Goal: Contribute content: Contribute content

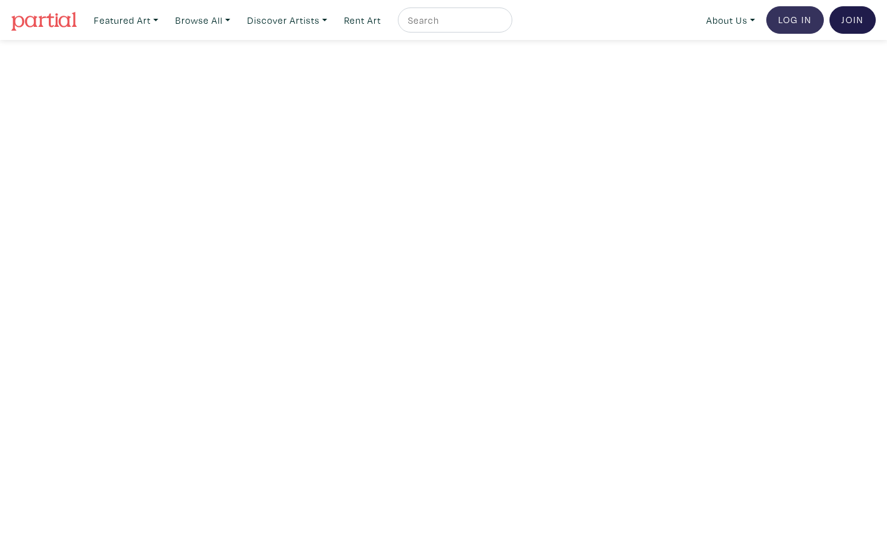
click at [795, 22] on link "Log In" at bounding box center [795, 20] width 58 height 28
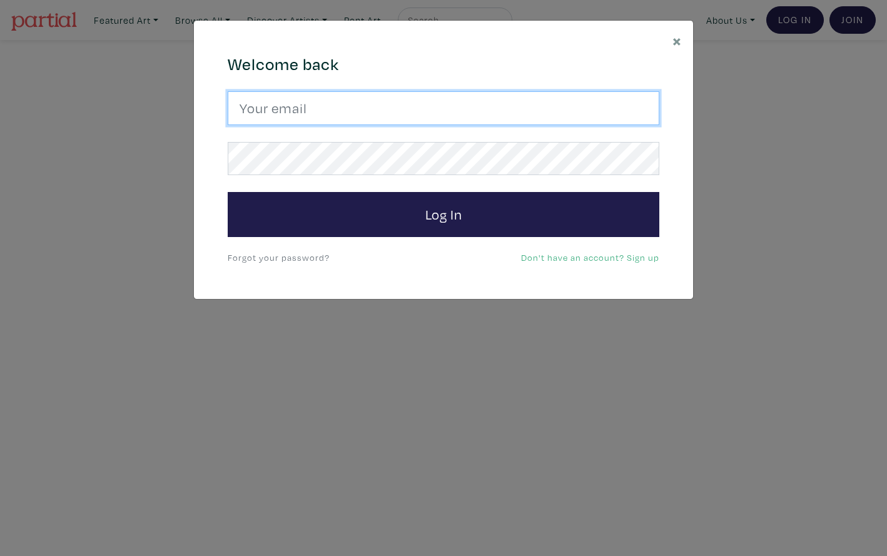
type input "lorettecluzajic@gmail.com"
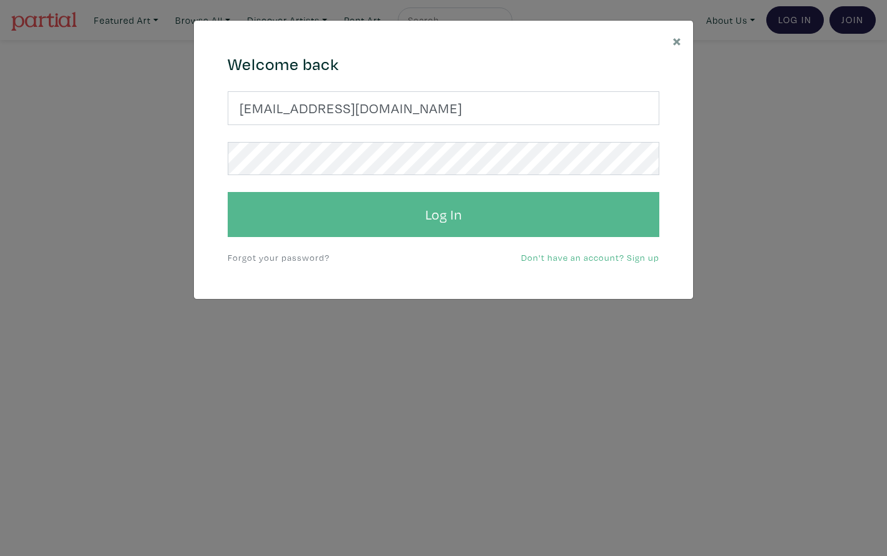
click at [430, 208] on button "Log In" at bounding box center [444, 214] width 432 height 45
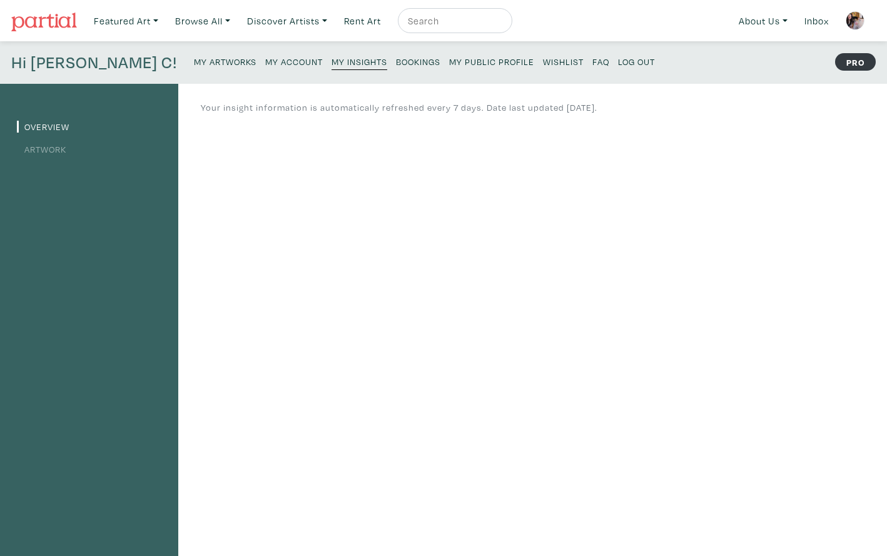
click at [194, 59] on small "My Artworks" at bounding box center [225, 62] width 63 height 12
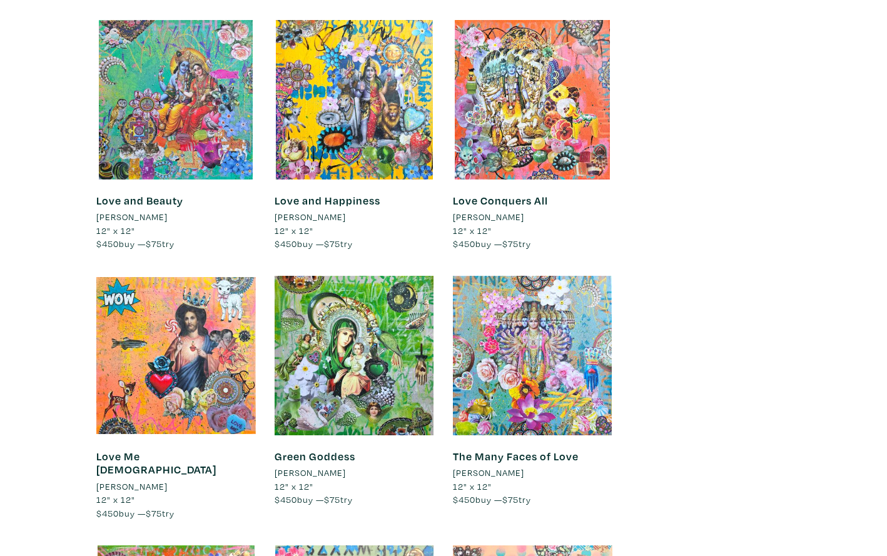
scroll to position [30239, 0]
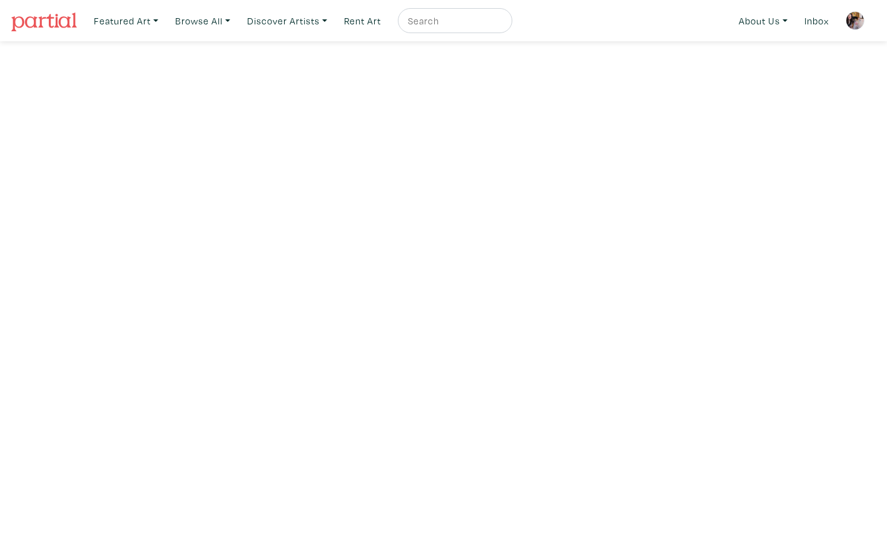
click at [856, 20] on img at bounding box center [855, 20] width 19 height 19
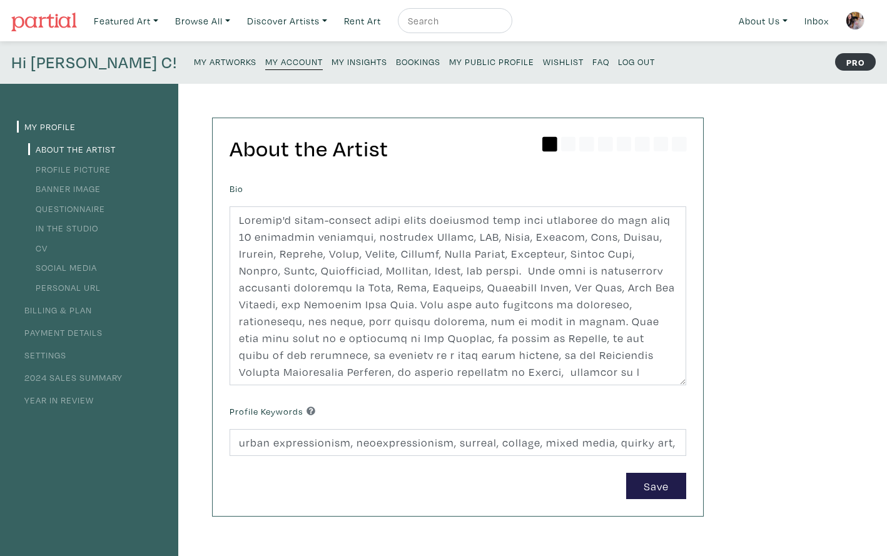
click at [194, 61] on small "My Artworks" at bounding box center [225, 62] width 63 height 12
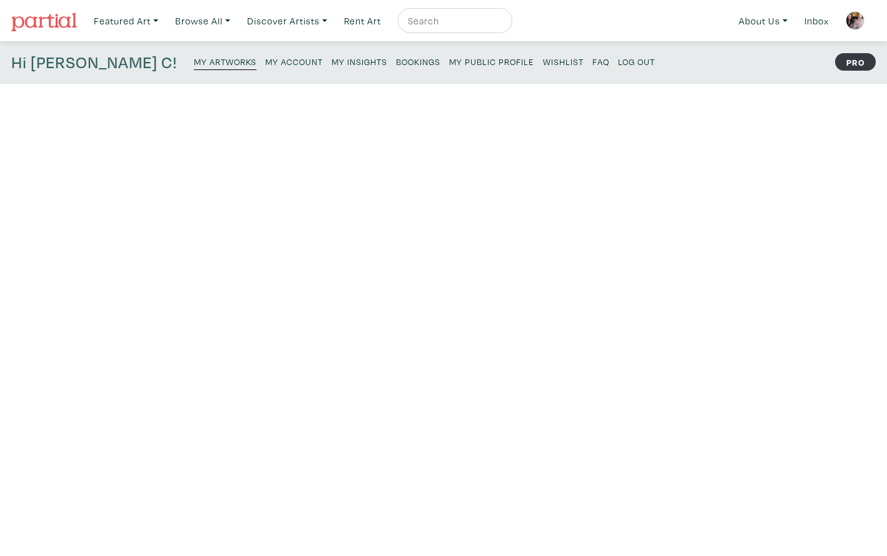
click at [194, 60] on small "My Artworks" at bounding box center [225, 62] width 63 height 12
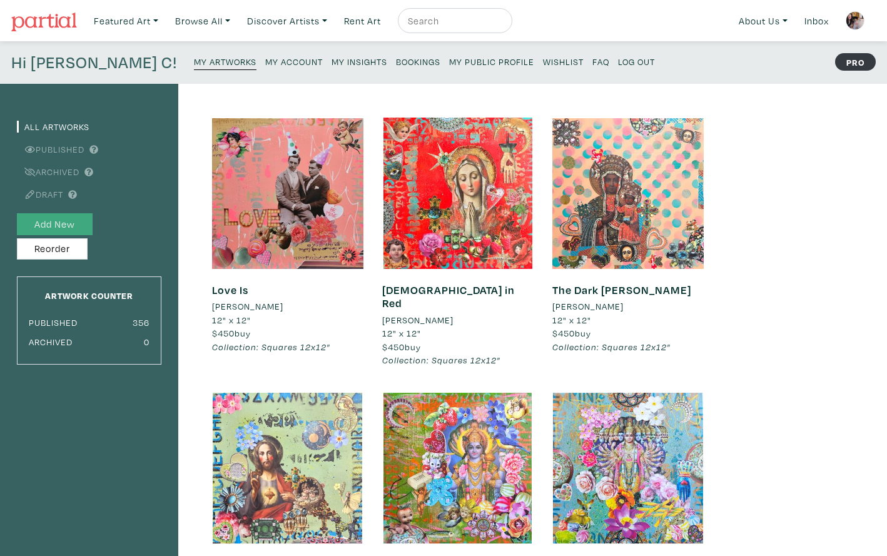
click at [73, 225] on button "Add New" at bounding box center [55, 224] width 76 height 22
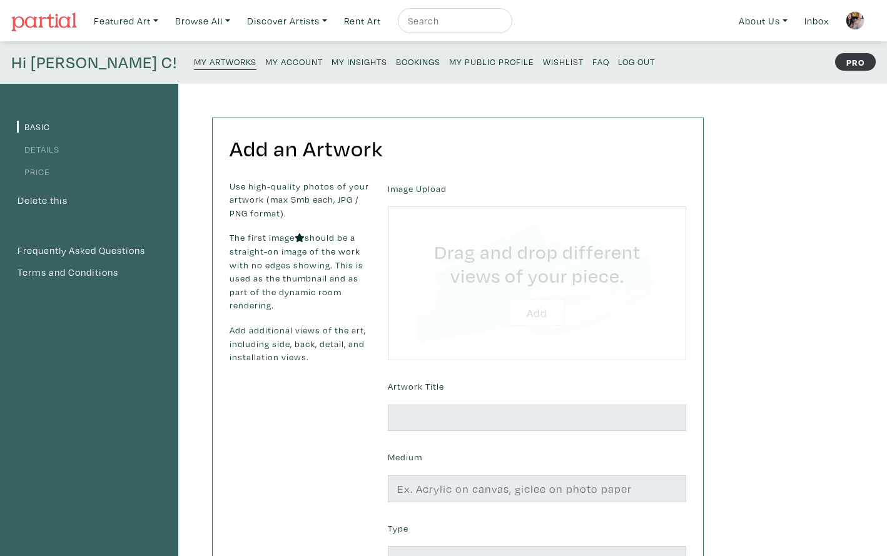
type input "C:\fakepath\Bambi Madonna 2025 Lorette C. Luzajic.jpg"
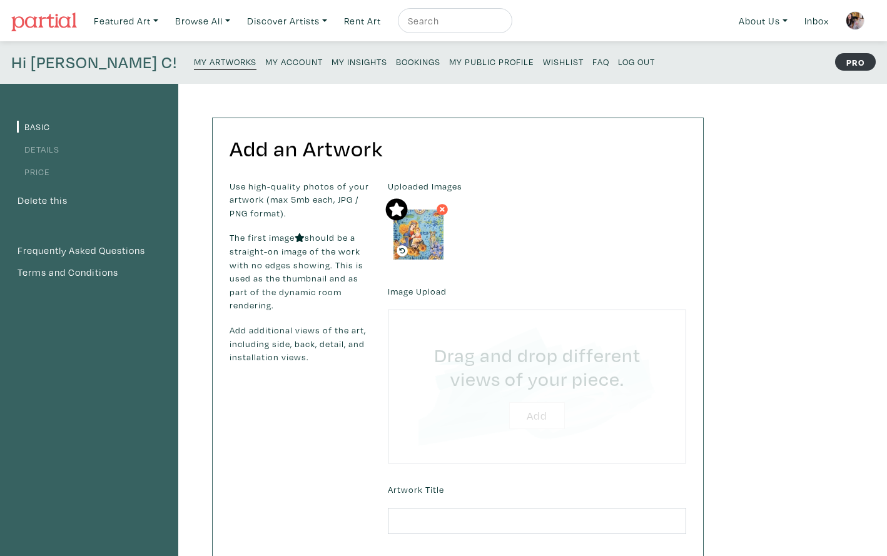
type input "C:\fakepath\Unknown.jpeg"
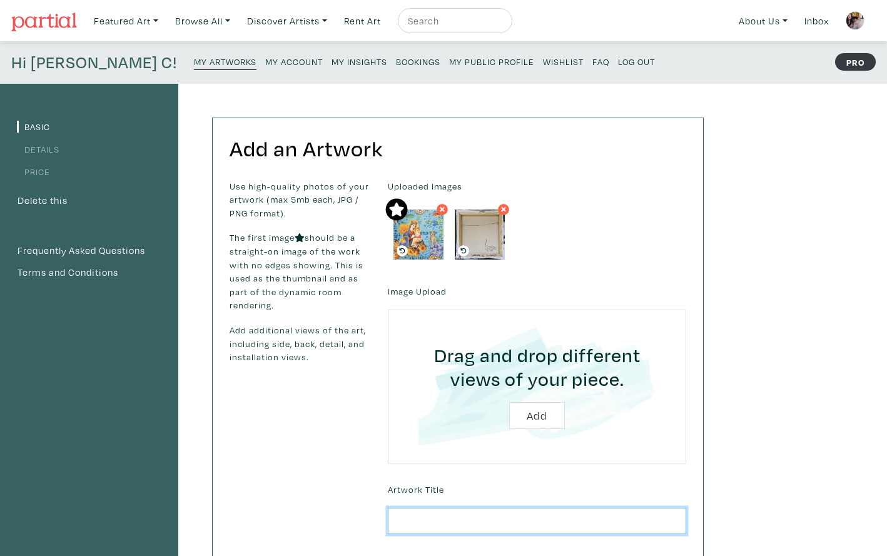
click at [420, 519] on input "text" at bounding box center [537, 521] width 298 height 27
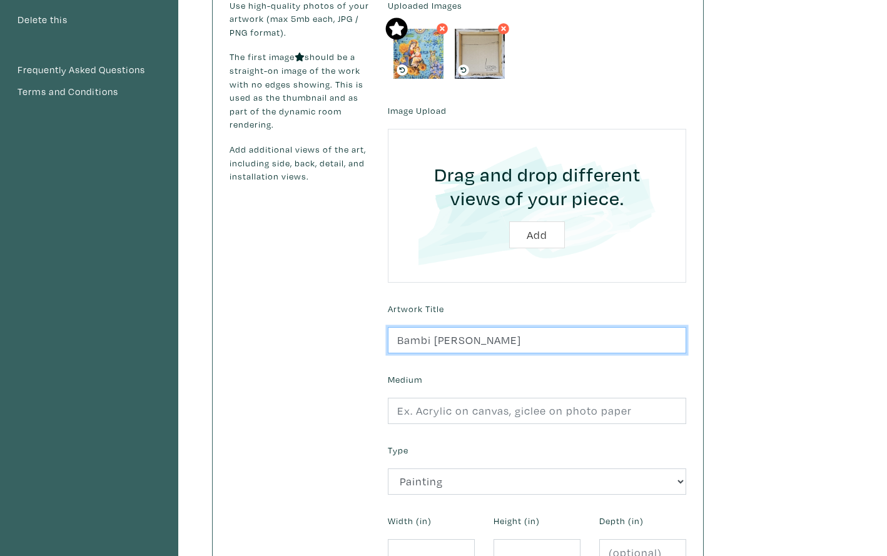
scroll to position [195, 0]
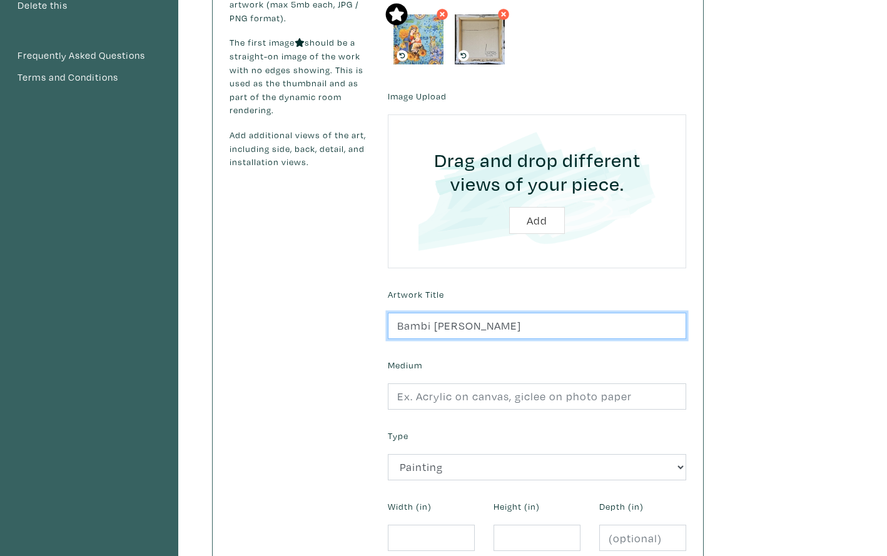
type input "Bambi Madonna"
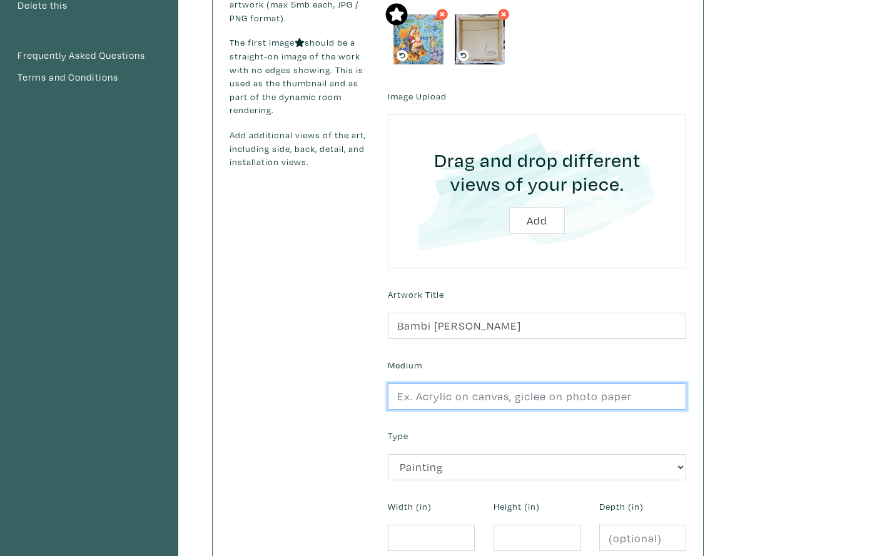
click at [434, 395] on input "text" at bounding box center [537, 396] width 298 height 27
type input "collage and mixed media on stretched canvas"
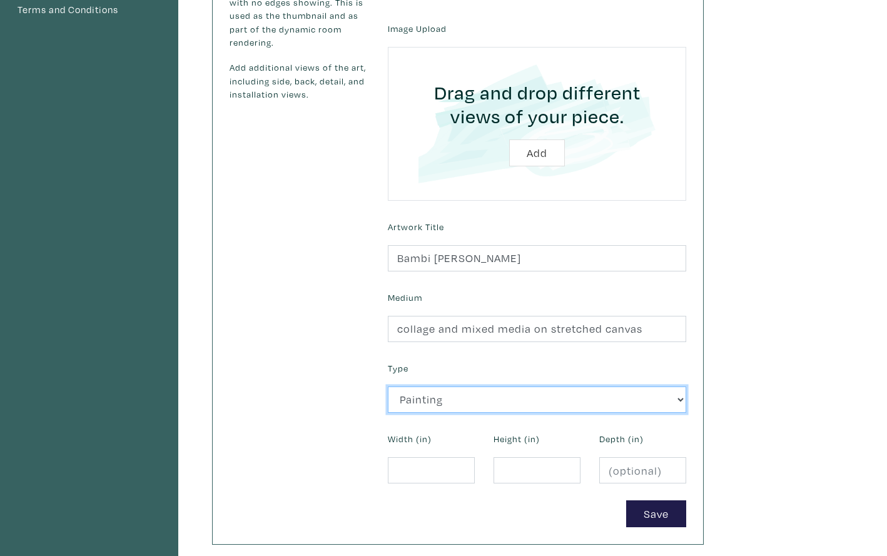
scroll to position [264, 0]
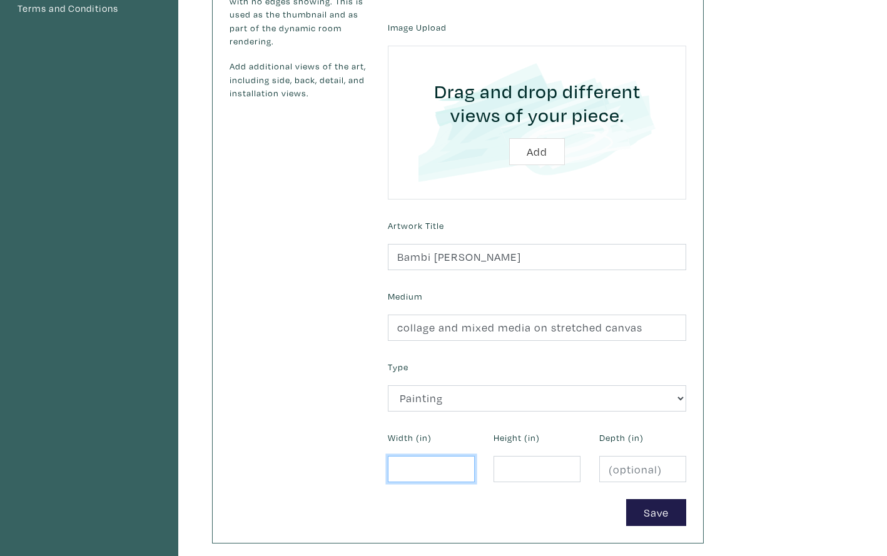
click at [424, 467] on input "number" at bounding box center [431, 469] width 87 height 27
type input "12"
click at [508, 464] on input "number" at bounding box center [537, 469] width 87 height 27
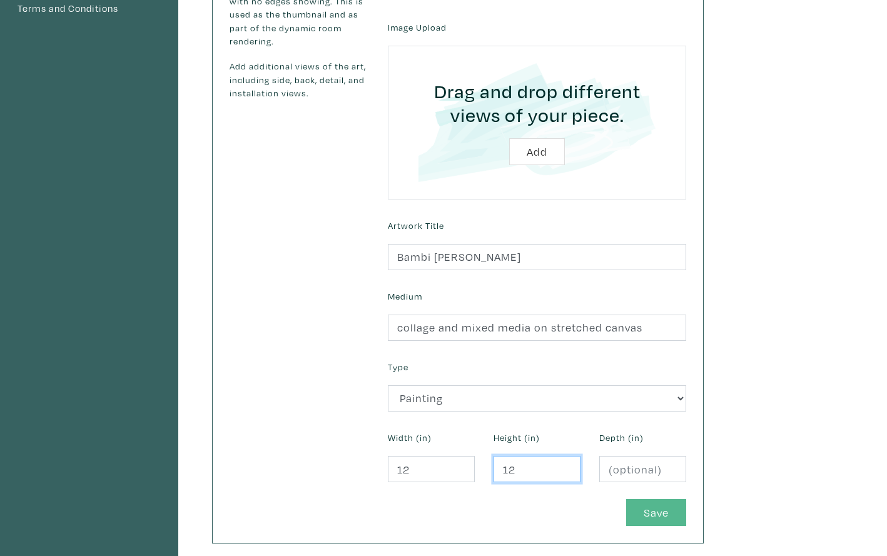
type input "12"
click at [649, 507] on button "Save" at bounding box center [656, 512] width 60 height 27
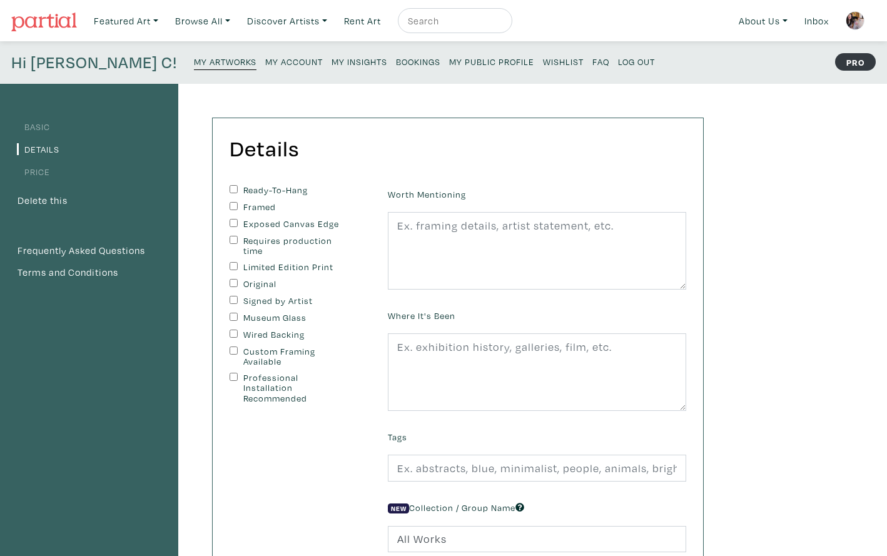
click at [232, 186] on input "Ready-To-Hang" at bounding box center [234, 189] width 8 height 8
checkbox input "true"
click at [231, 220] on input "Exposed Canvas Edge" at bounding box center [234, 223] width 8 height 8
checkbox input "true"
click at [231, 279] on input "Original" at bounding box center [234, 283] width 8 height 8
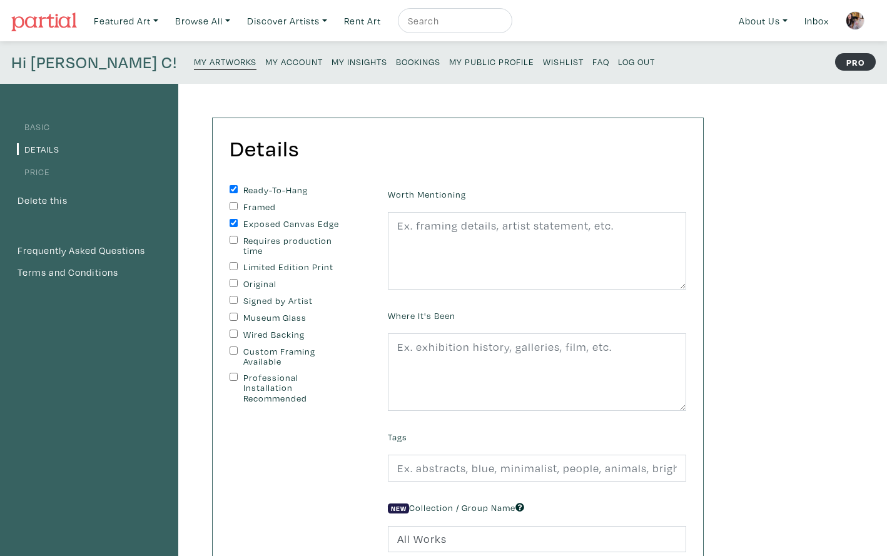
checkbox input "true"
click at [230, 296] on input "Signed by Artist" at bounding box center [234, 300] width 8 height 8
checkbox input "true"
click at [232, 330] on input "Wired Backing" at bounding box center [234, 334] width 8 height 8
checkbox input "true"
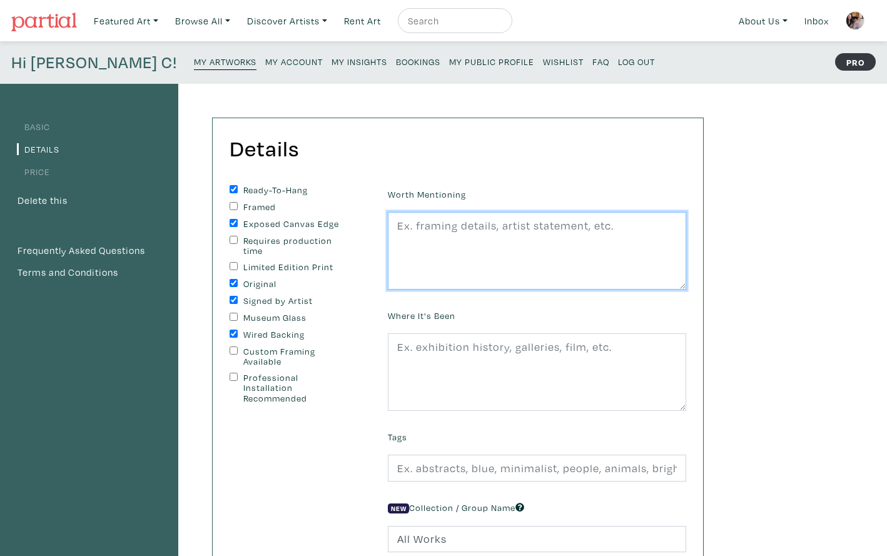
click at [473, 251] on textarea at bounding box center [537, 251] width 298 height 78
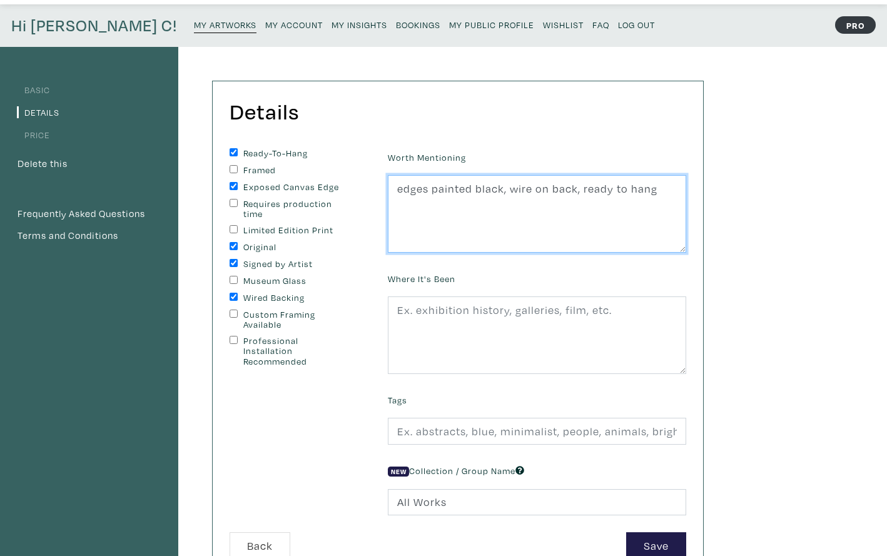
type textarea "edges painted black, wire on back, ready to hang"
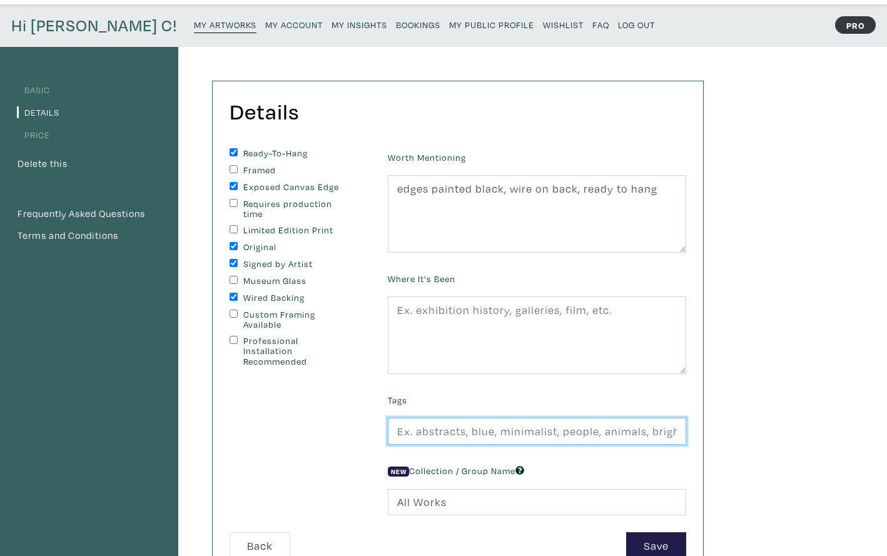
click at [422, 430] on input "text" at bounding box center [537, 431] width 298 height 27
type input "madonna, our lady, art shrine, art icon, blue and yellow, small art, square foo…"
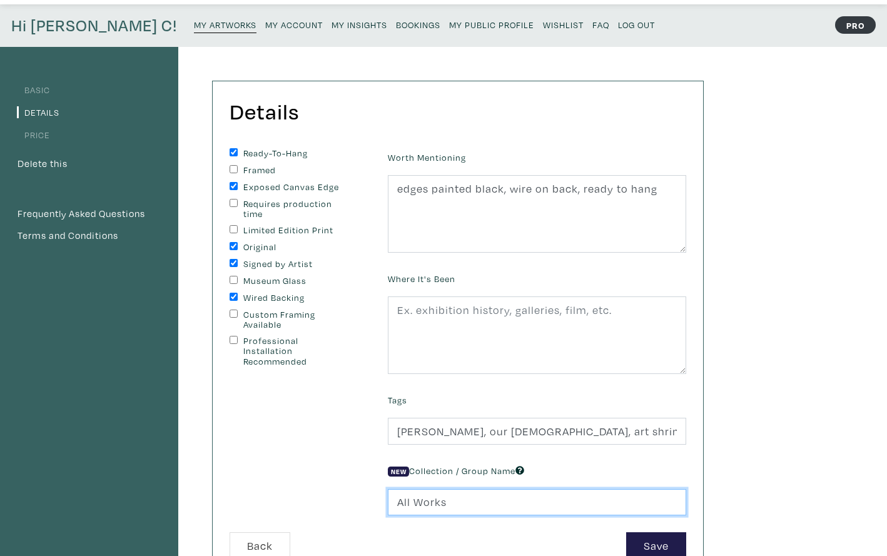
click at [442, 501] on input "All Works" at bounding box center [537, 502] width 298 height 27
drag, startPoint x: 437, startPoint y: 500, endPoint x: 377, endPoint y: 495, distance: 60.9
click at [377, 495] on form "Ready-To-Hang Framed Exposed Canvas Edge Requires production time Limited Editi…" at bounding box center [457, 353] width 475 height 411
type input "Squares 12x12""
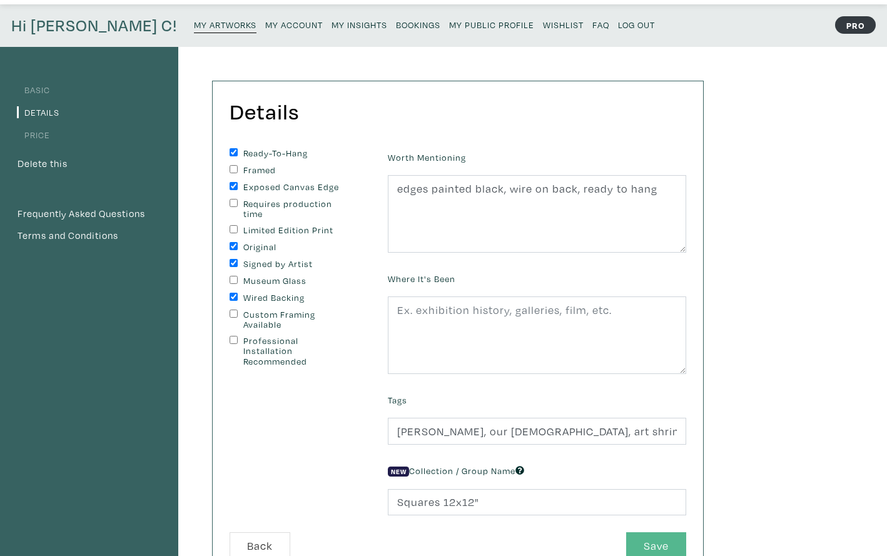
click at [643, 539] on button "Save" at bounding box center [656, 545] width 60 height 27
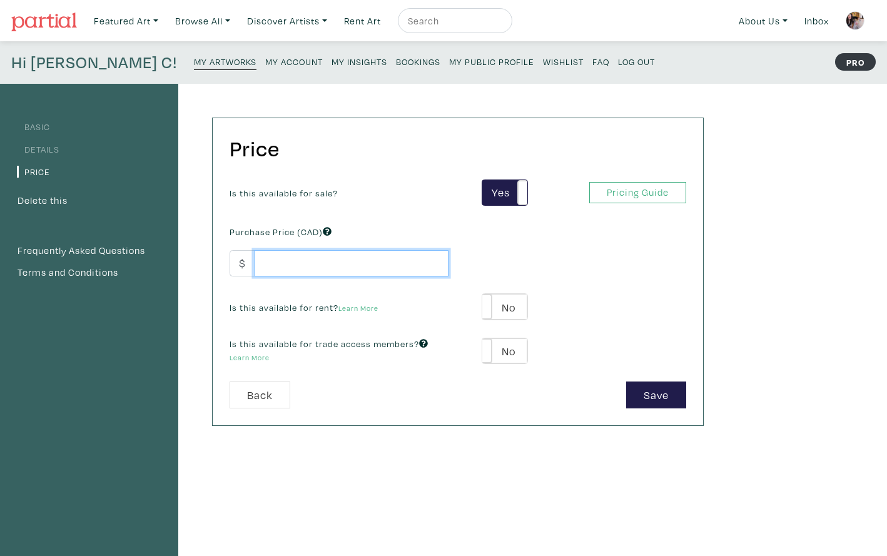
click at [324, 264] on input "number" at bounding box center [351, 263] width 195 height 27
type input "450"
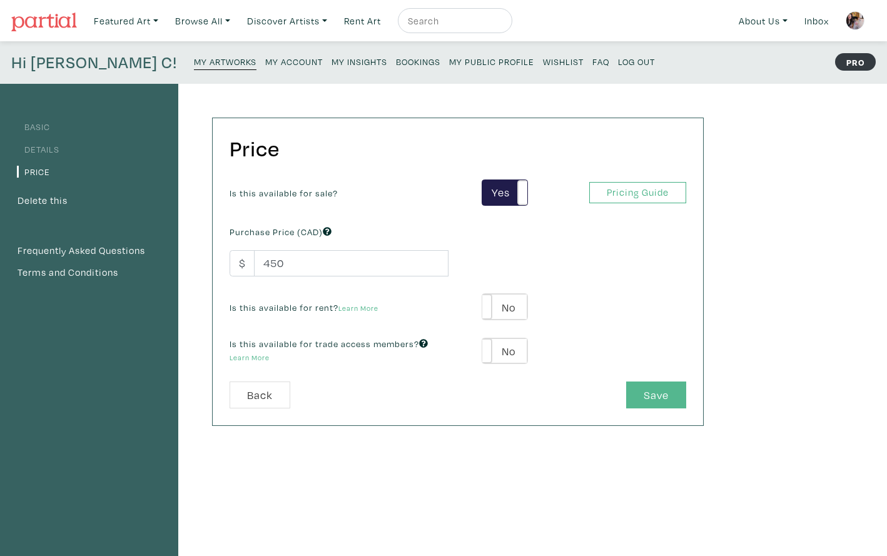
click at [646, 390] on button "Save" at bounding box center [656, 395] width 60 height 27
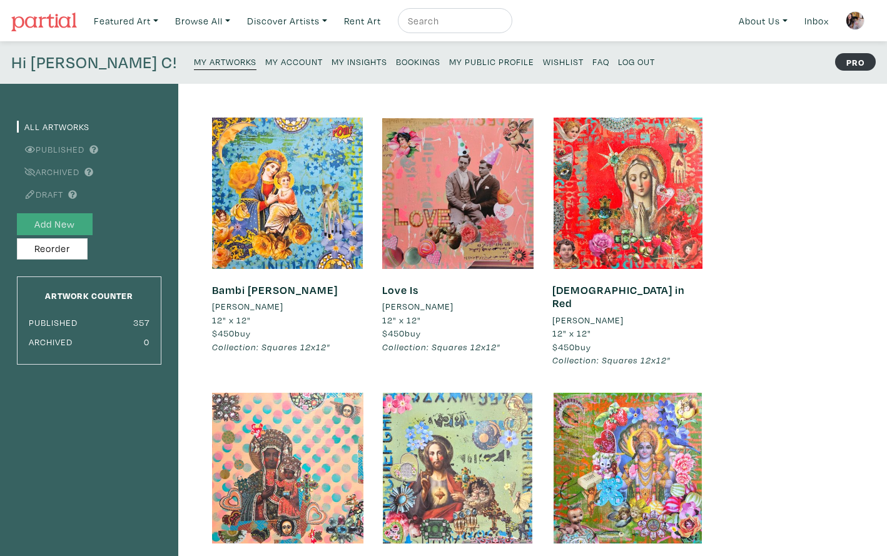
click at [66, 223] on button "Add New" at bounding box center [55, 224] width 76 height 22
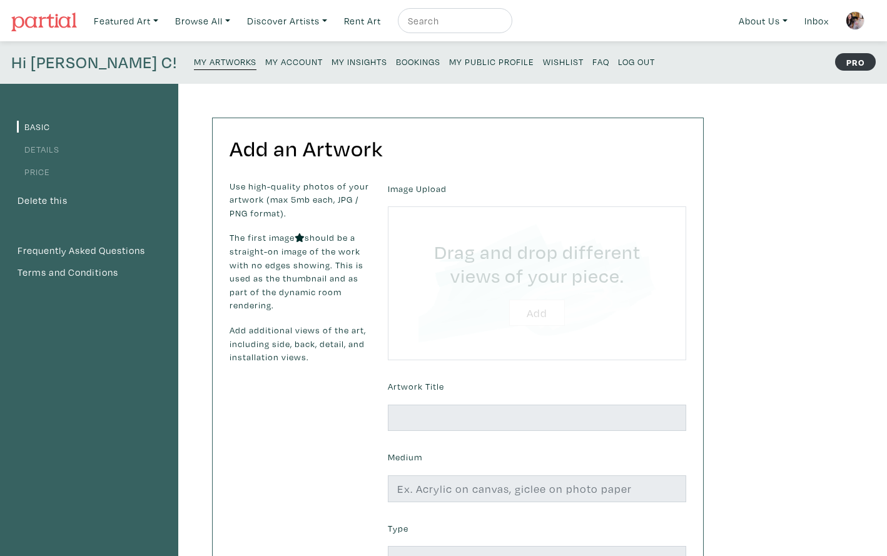
type input "C:\fakepath\Master of Survival 2025 [PERSON_NAME] Luzajic.jpeg"
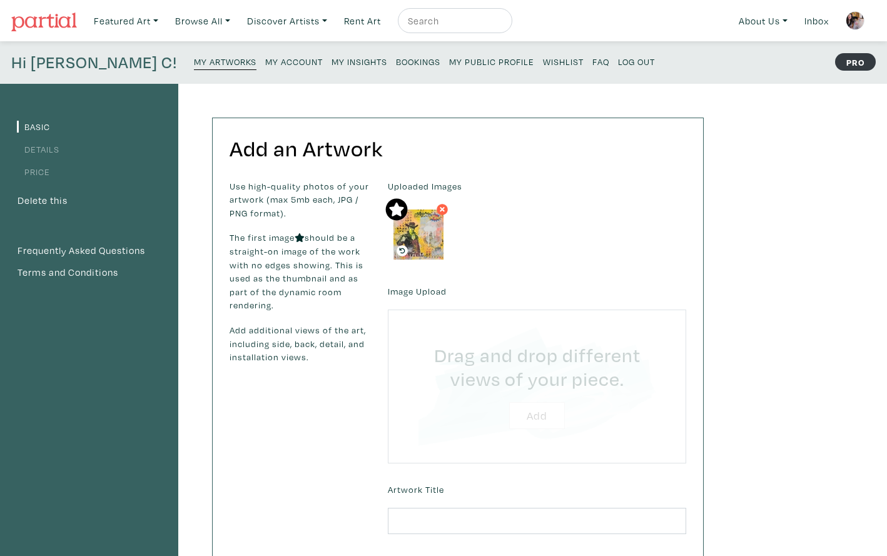
type input "C:\fakepath\Unknown.jpeg"
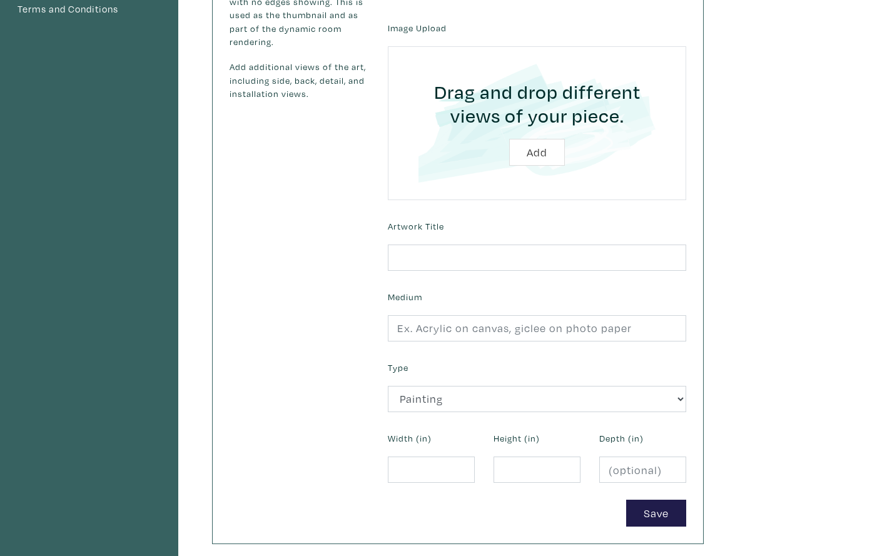
scroll to position [265, 0]
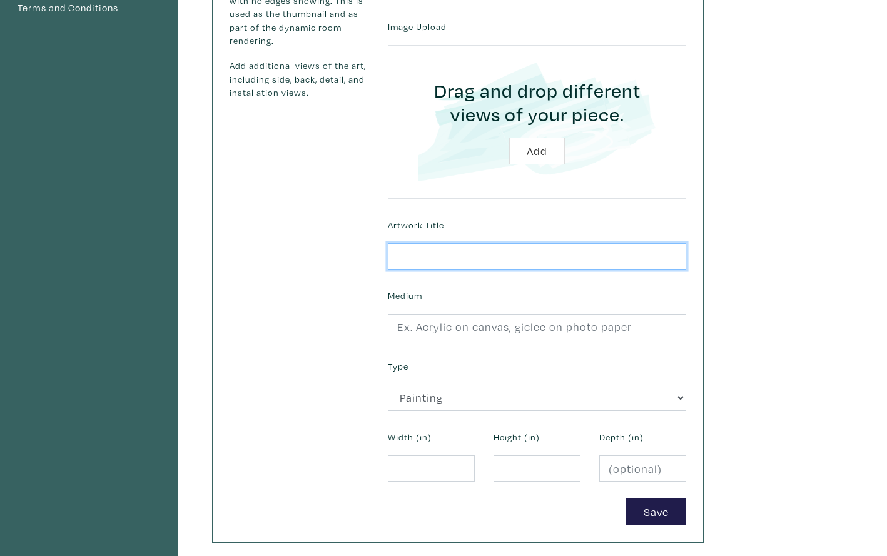
click at [408, 263] on input "text" at bounding box center [537, 256] width 298 height 27
type input "Master of Survival"
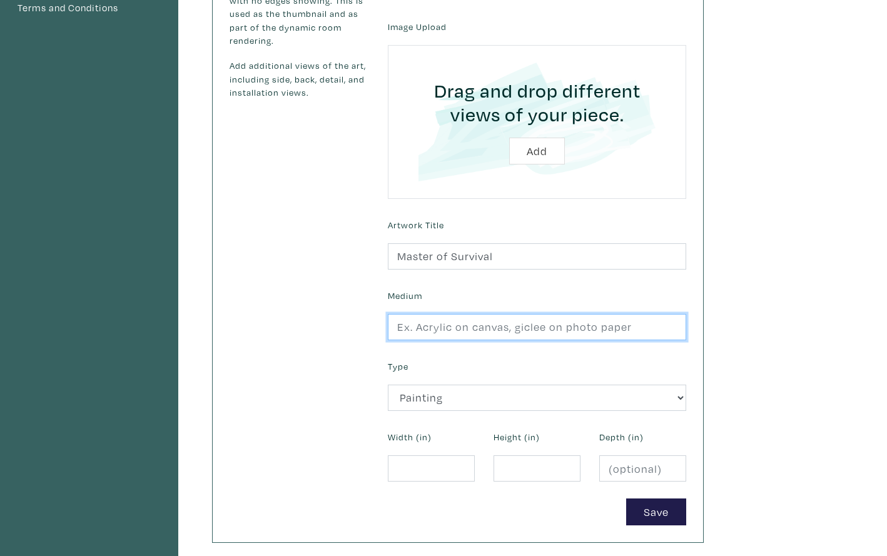
click at [420, 332] on input "text" at bounding box center [537, 327] width 298 height 27
type input "collage and mixed media on stretched canvas"
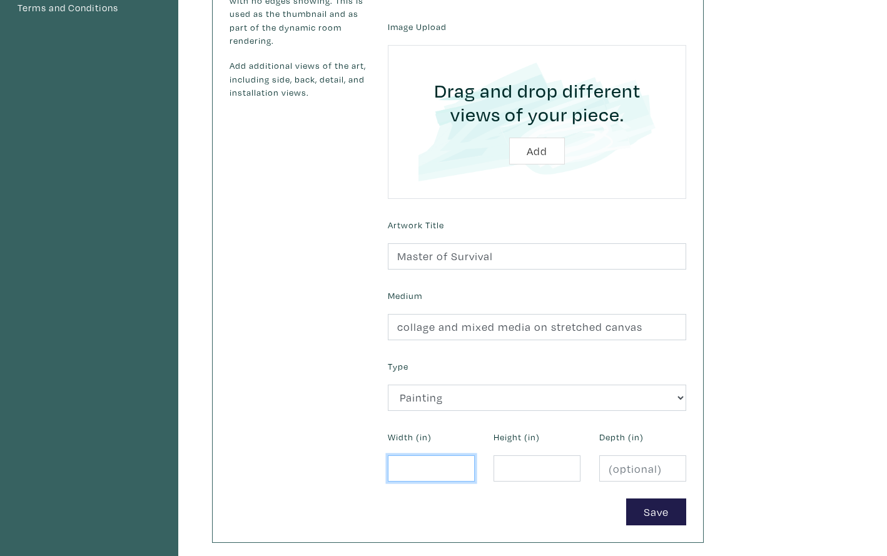
click at [408, 469] on input "number" at bounding box center [431, 468] width 87 height 27
type input "12"
click at [506, 463] on input "number" at bounding box center [537, 468] width 87 height 27
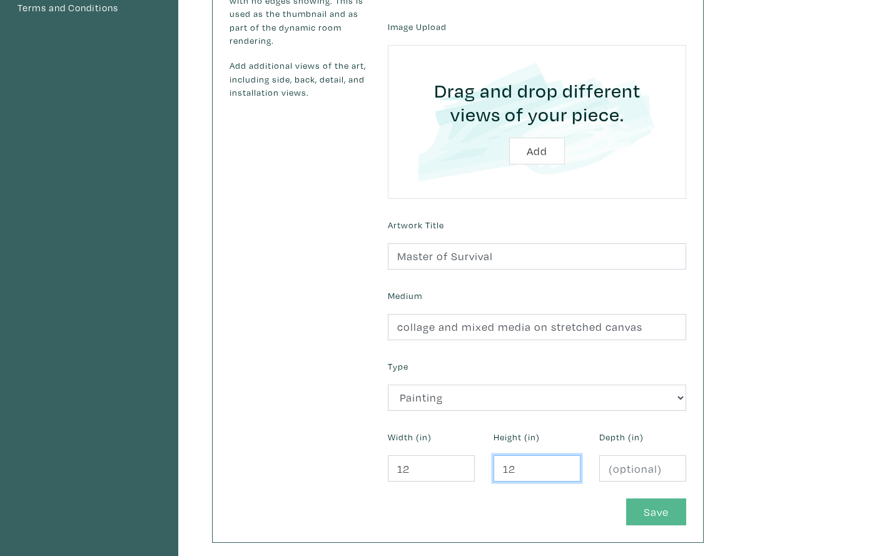
type input "12"
click at [641, 502] on button "Save" at bounding box center [656, 512] width 60 height 27
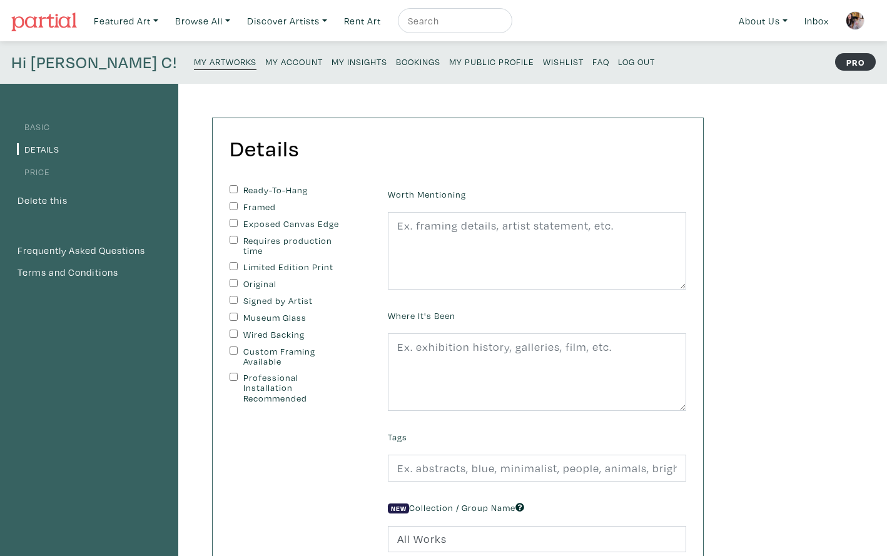
click at [231, 187] on input "Ready-To-Hang" at bounding box center [234, 189] width 8 height 8
checkbox input "true"
click at [231, 221] on input "Exposed Canvas Edge" at bounding box center [234, 223] width 8 height 8
checkbox input "true"
click at [231, 279] on input "Original" at bounding box center [234, 283] width 8 height 8
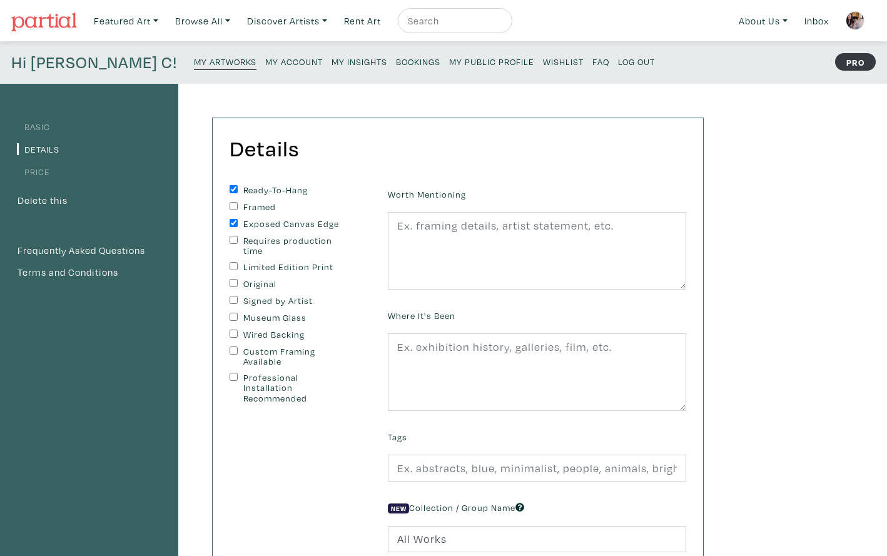
checkbox input "true"
click at [230, 297] on input "Signed by Artist" at bounding box center [234, 300] width 8 height 8
checkbox input "true"
click at [231, 332] on input "Wired Backing" at bounding box center [234, 334] width 8 height 8
checkbox input "true"
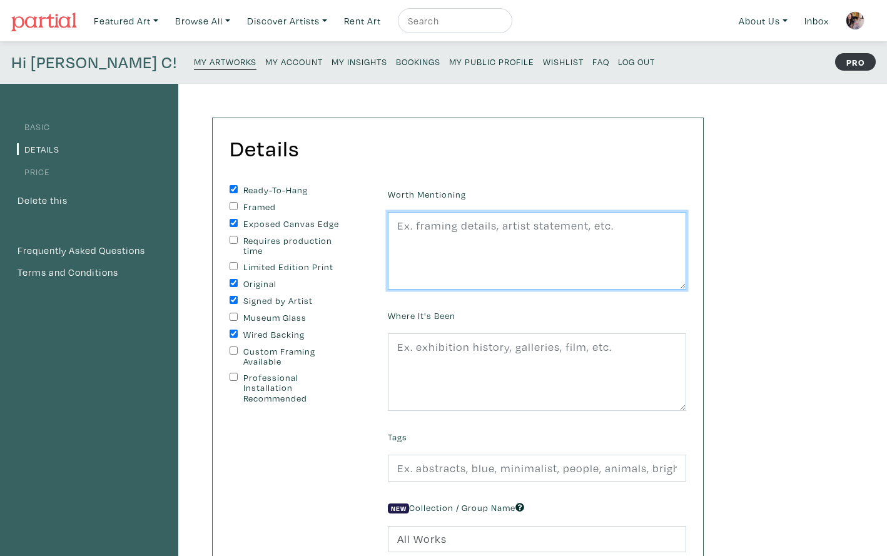
click at [423, 255] on textarea at bounding box center [537, 251] width 298 height 78
drag, startPoint x: 459, startPoint y: 262, endPoint x: 387, endPoint y: 226, distance: 81.1
click at [387, 226] on div "Worth Mentioning edges painted black, wire on back, ready to hang. second image…" at bounding box center [536, 237] width 317 height 104
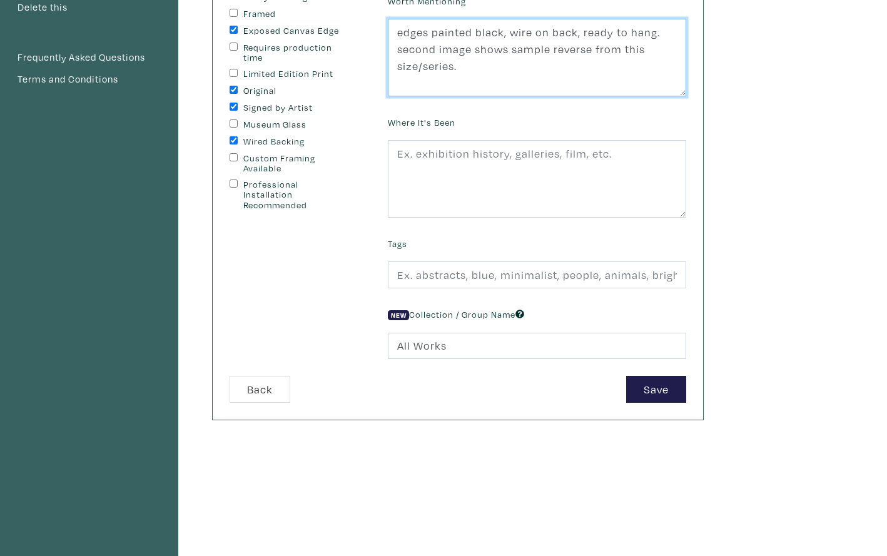
scroll to position [197, 0]
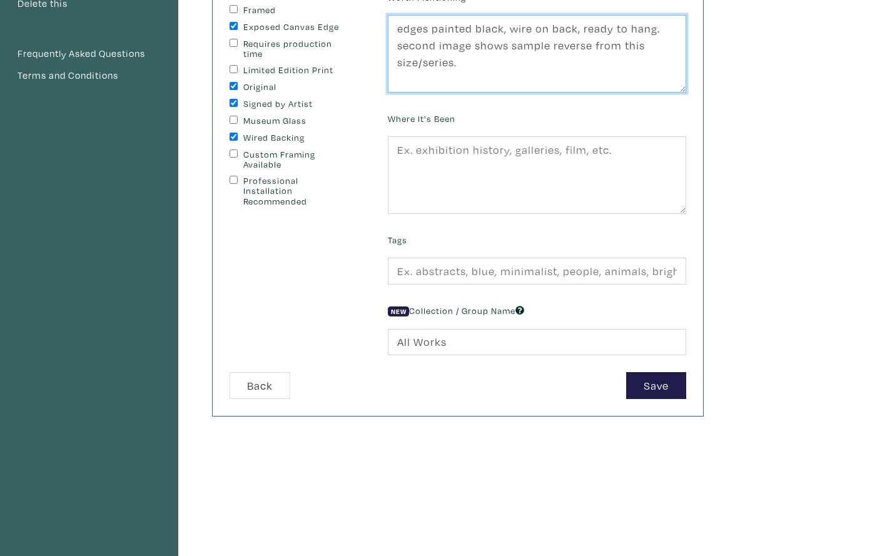
type textarea "edges painted black, wire on back, ready to hang. second image shows sample rev…"
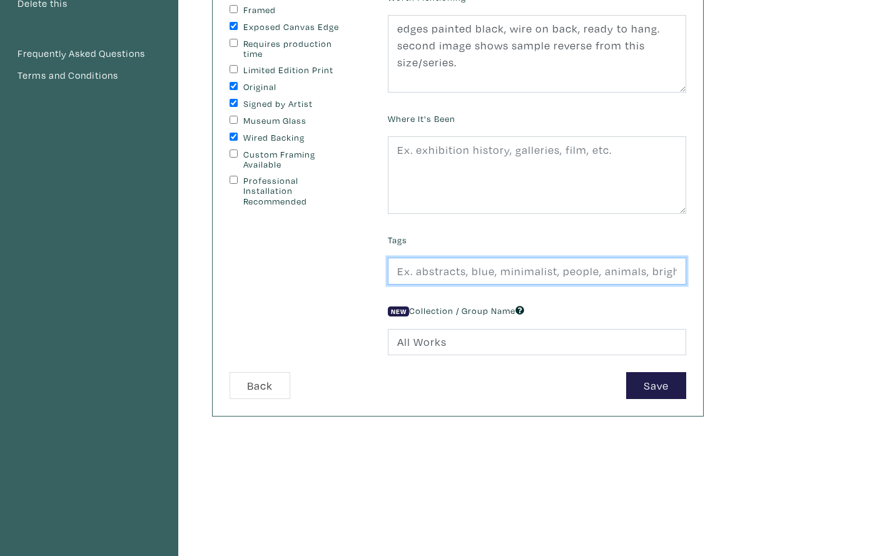
click at [455, 271] on input "text" at bounding box center [537, 271] width 298 height 27
type input "street art, collage, mixed media, cowboy, yellow, comic book, small, square foo…"
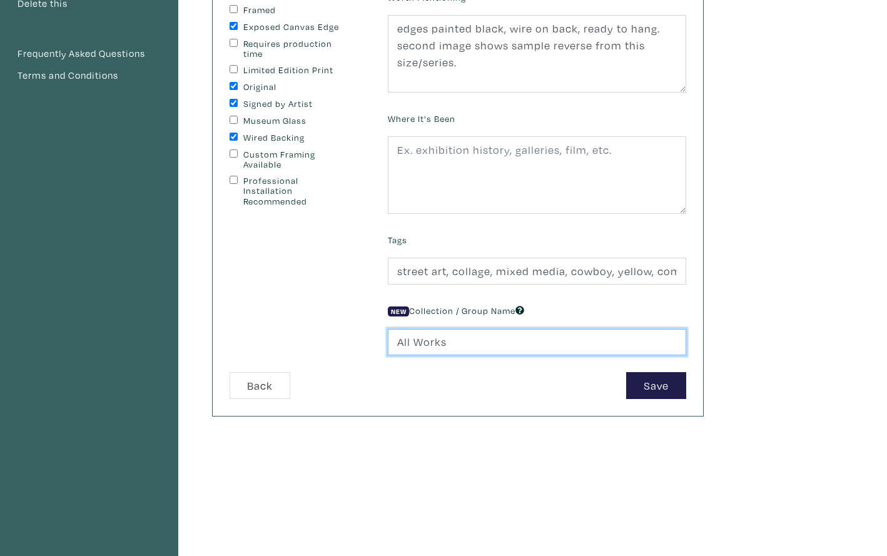
drag, startPoint x: 449, startPoint y: 341, endPoint x: 386, endPoint y: 336, distance: 62.8
click at [386, 336] on div "New Collection / Group Name All Works" at bounding box center [536, 329] width 317 height 54
type input "Squares 12x12""
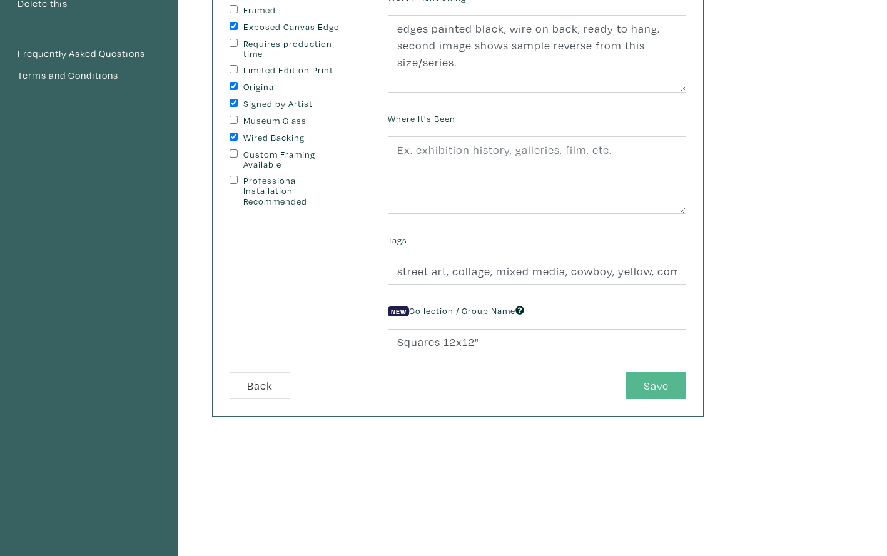
click at [634, 385] on button "Save" at bounding box center [656, 385] width 60 height 27
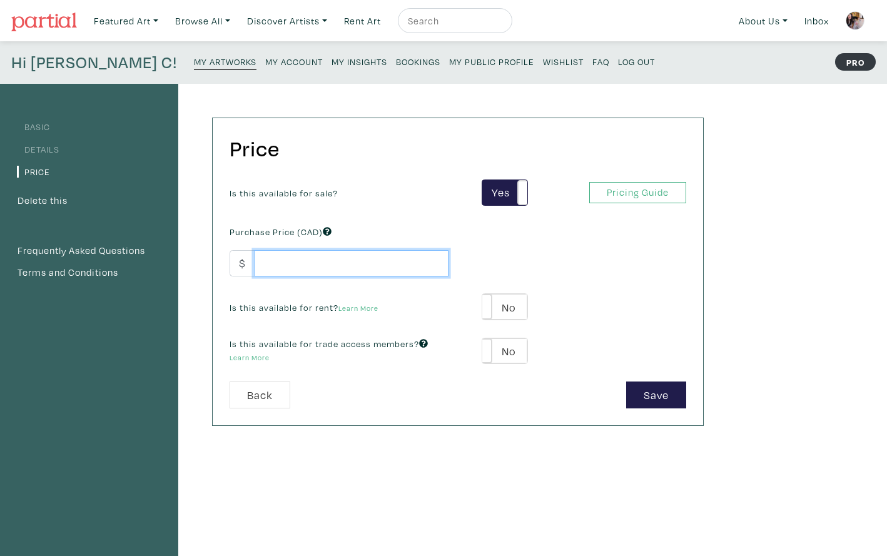
click at [308, 267] on input "number" at bounding box center [351, 263] width 195 height 27
type input "450"
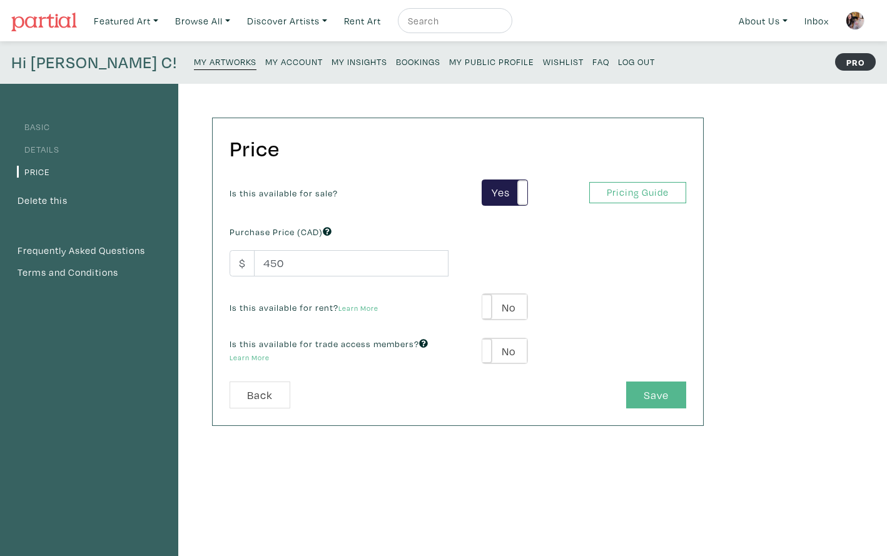
click at [645, 393] on button "Save" at bounding box center [656, 395] width 60 height 27
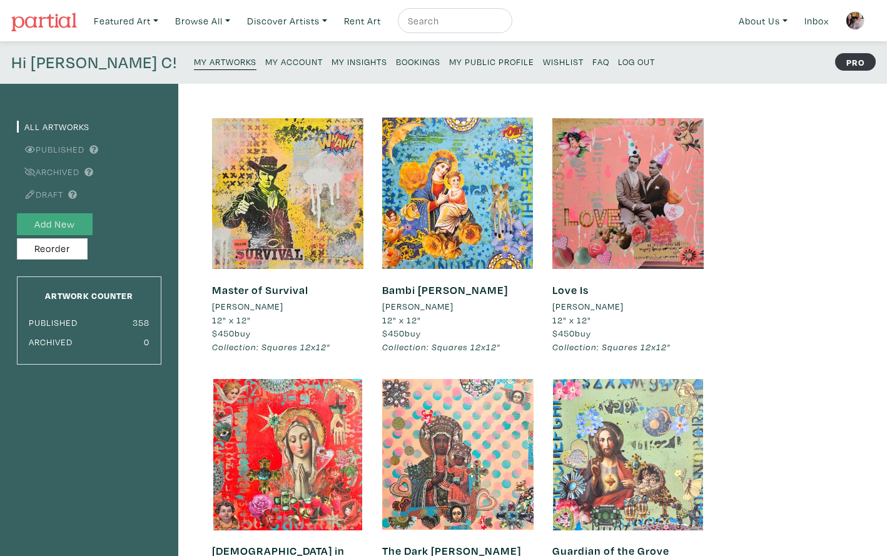
click at [66, 227] on button "Add New" at bounding box center [55, 224] width 76 height 22
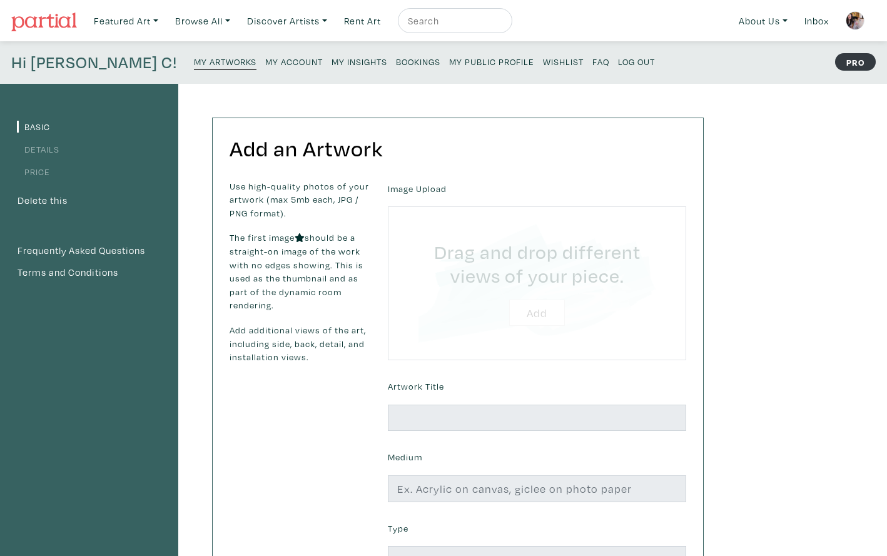
type input "C:\fakepath\Memoirs of a Geisha 2025 [PERSON_NAME] Luzajic.jpg"
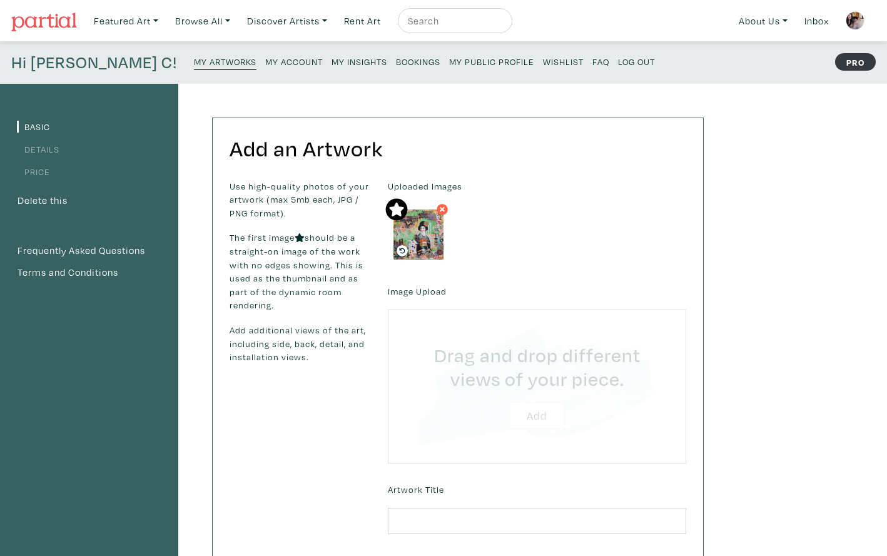
type input "C:\fakepath\Unknown.jpeg"
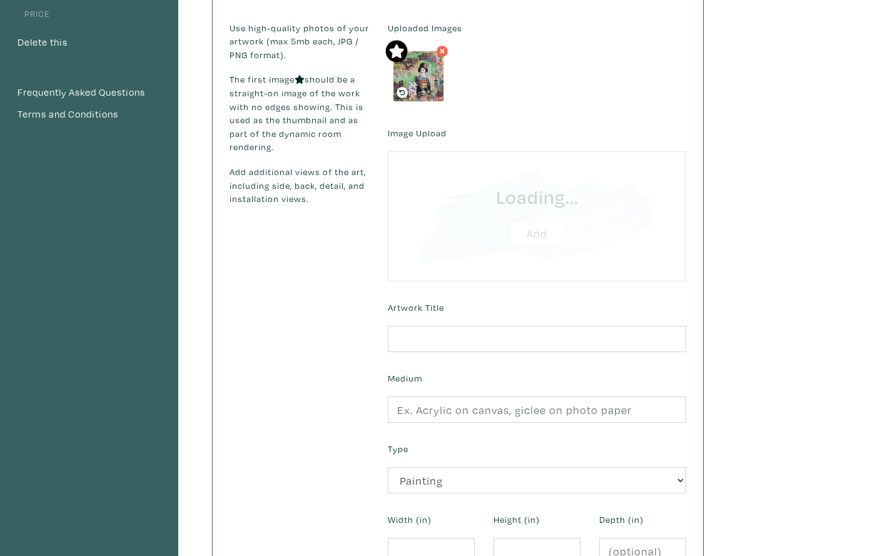
scroll to position [176, 0]
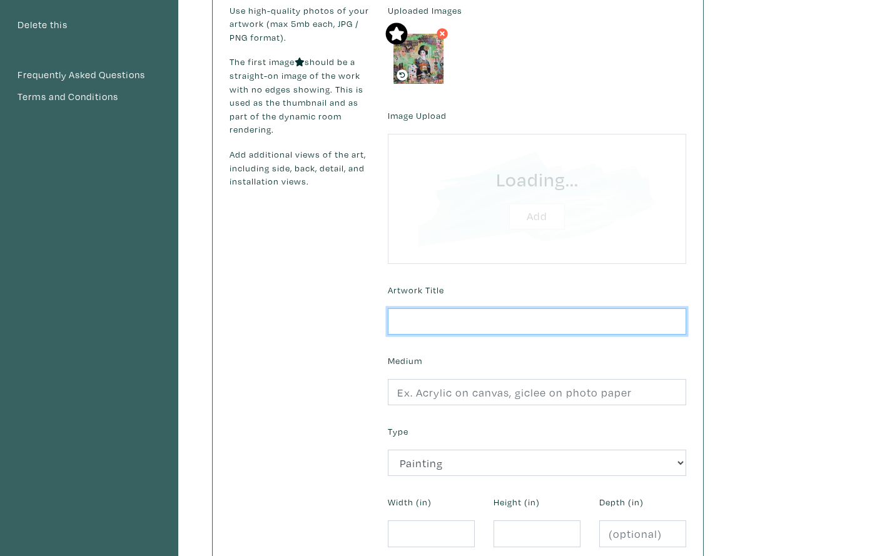
click at [431, 322] on input "text" at bounding box center [537, 321] width 298 height 27
type input "M"
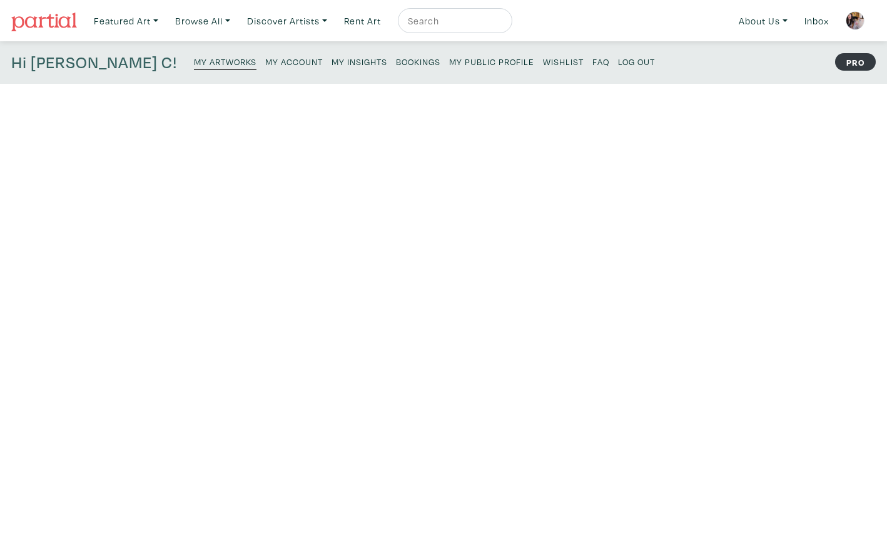
scroll to position [176, 0]
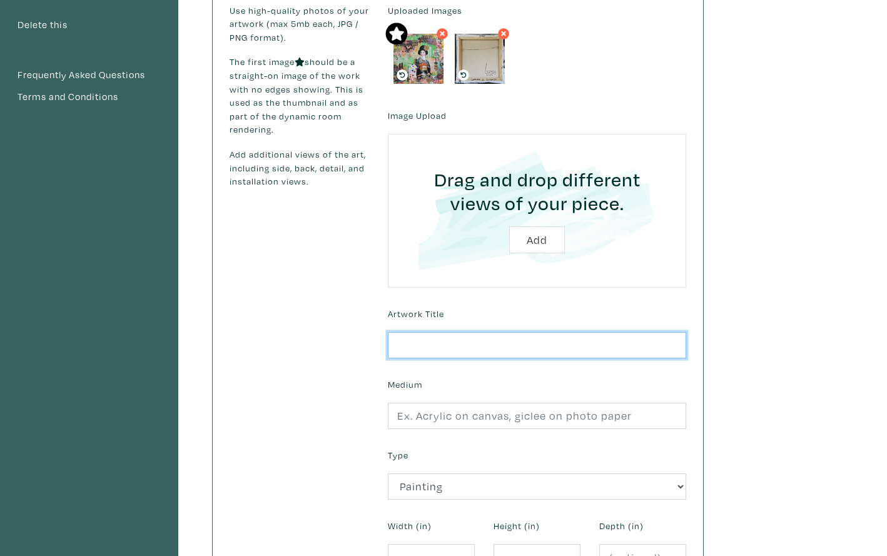
click at [409, 339] on input "text" at bounding box center [537, 345] width 298 height 27
type input "Memoirs of a Geisha"
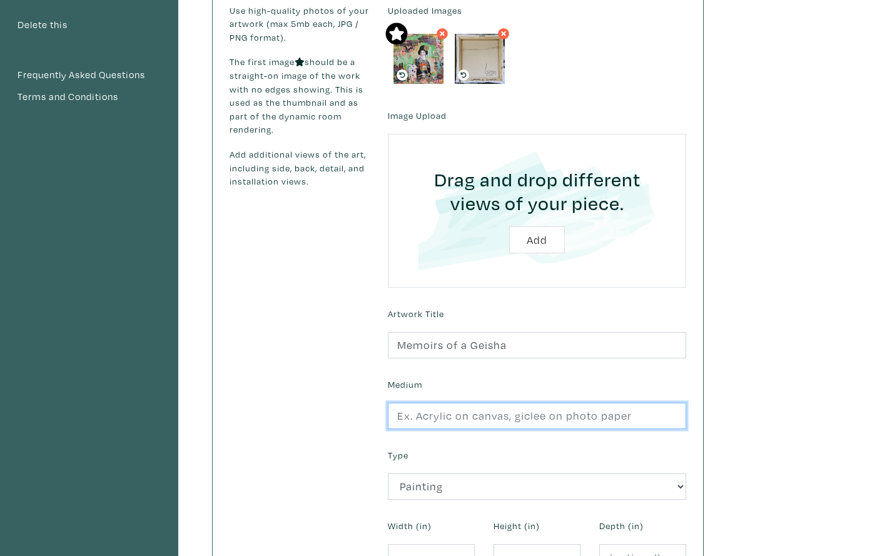
click at [427, 421] on input "text" at bounding box center [537, 416] width 298 height 27
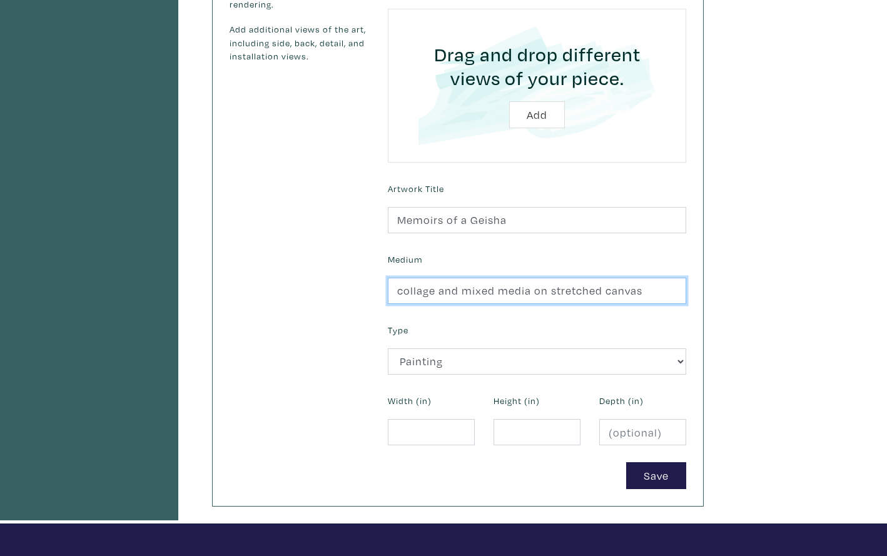
scroll to position [322, 0]
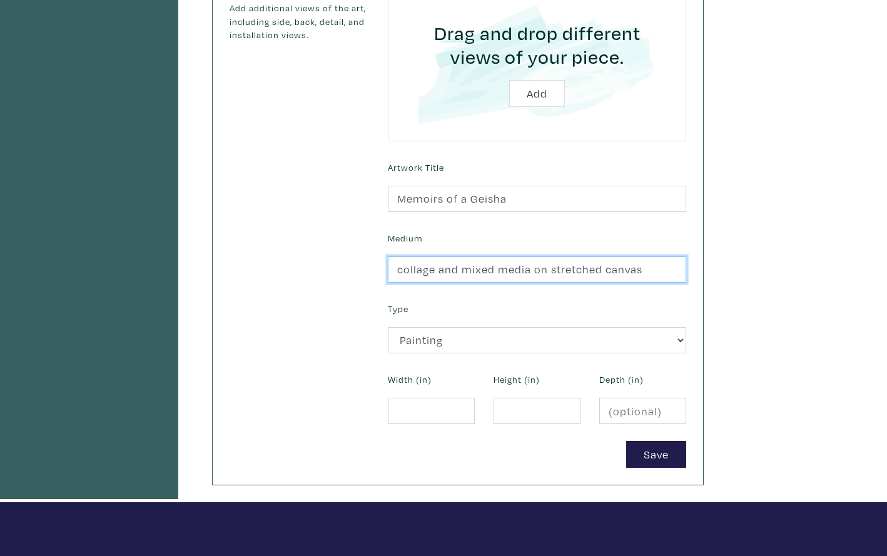
type input "collage and mixed media on stretched canvas"
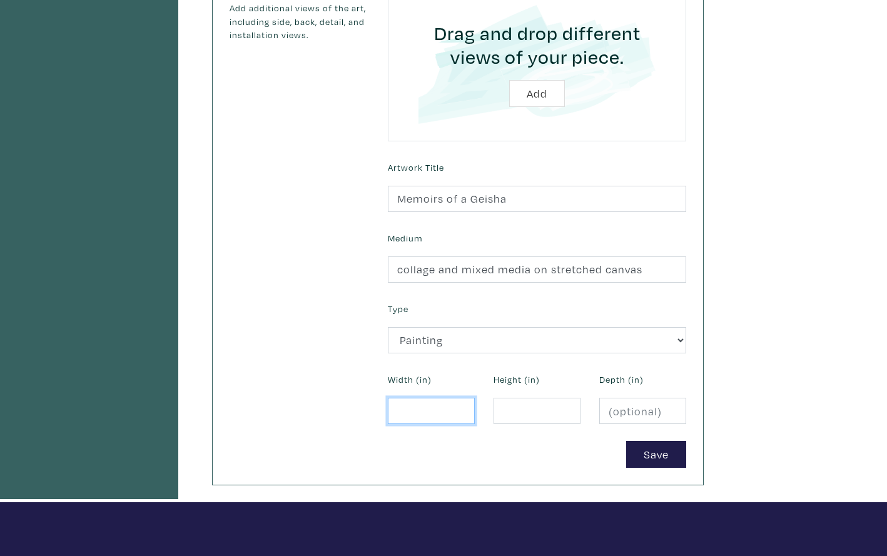
click at [405, 413] on input "number" at bounding box center [431, 411] width 87 height 27
type input "12"
click at [524, 418] on input "number" at bounding box center [537, 411] width 87 height 27
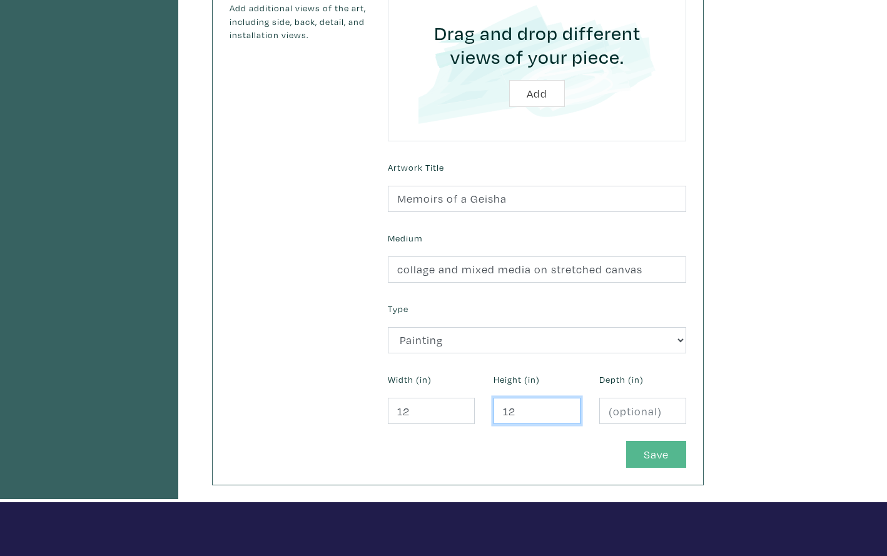
type input "12"
click at [642, 445] on button "Save" at bounding box center [656, 454] width 60 height 27
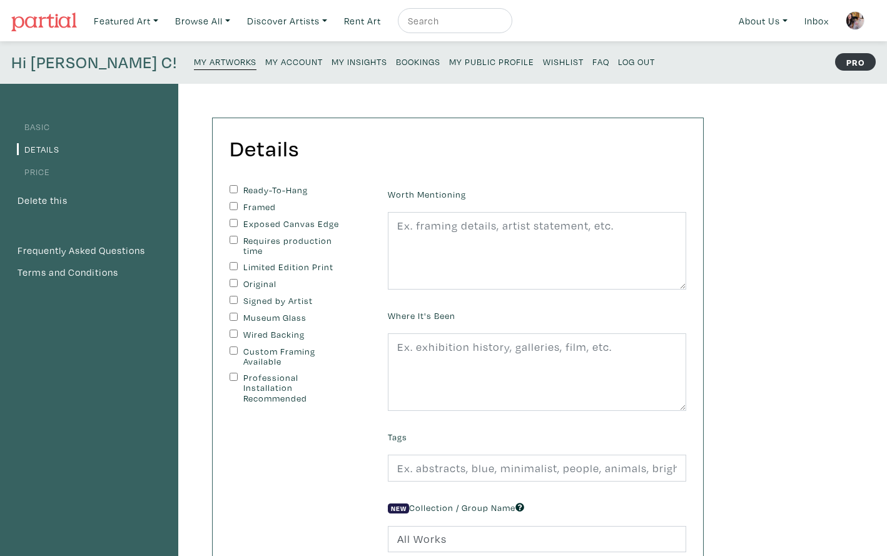
click at [235, 185] on input "Ready-To-Hang" at bounding box center [234, 189] width 8 height 8
checkbox input "true"
click at [231, 221] on input "Exposed Canvas Edge" at bounding box center [234, 223] width 8 height 8
checkbox input "true"
click at [230, 279] on input "Original" at bounding box center [234, 283] width 8 height 8
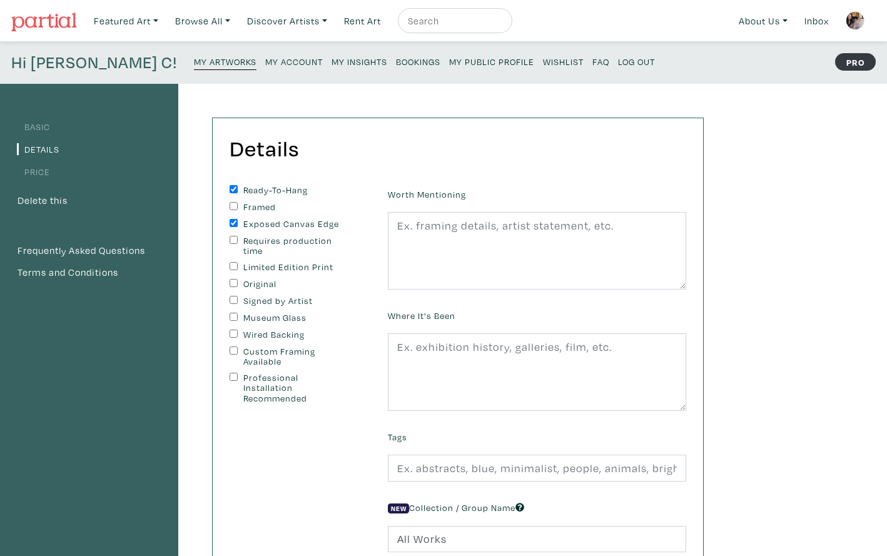
checkbox input "true"
click at [230, 296] on input "Signed by Artist" at bounding box center [234, 300] width 8 height 8
checkbox input "true"
drag, startPoint x: 233, startPoint y: 332, endPoint x: 283, endPoint y: 318, distance: 52.5
click at [233, 332] on input "Wired Backing" at bounding box center [234, 334] width 8 height 8
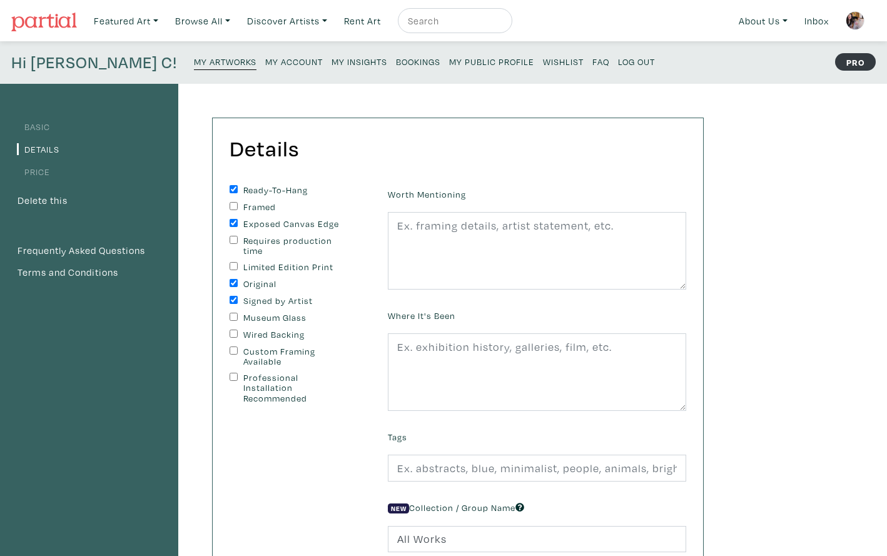
checkbox input "true"
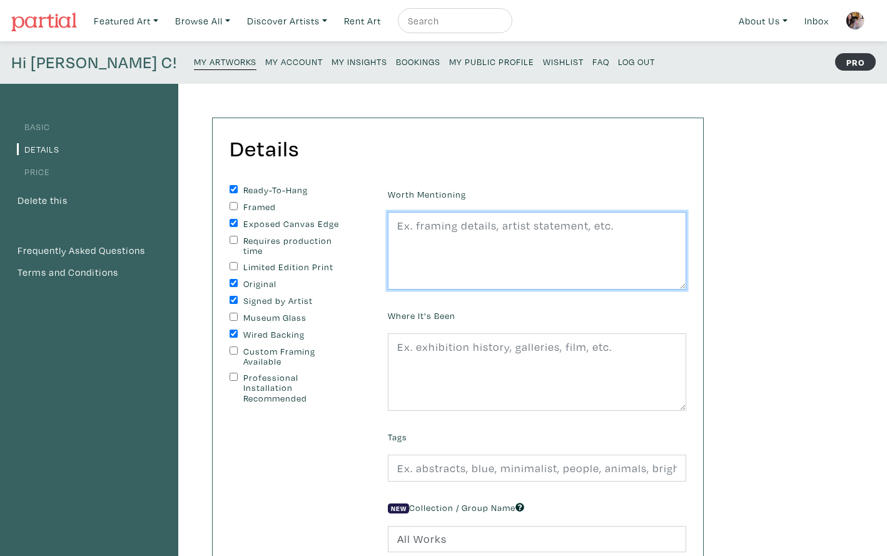
click at [417, 260] on textarea at bounding box center [537, 251] width 298 height 78
paste textarea "edges painted black, wire on back, ready to hang. second image shows sample rev…"
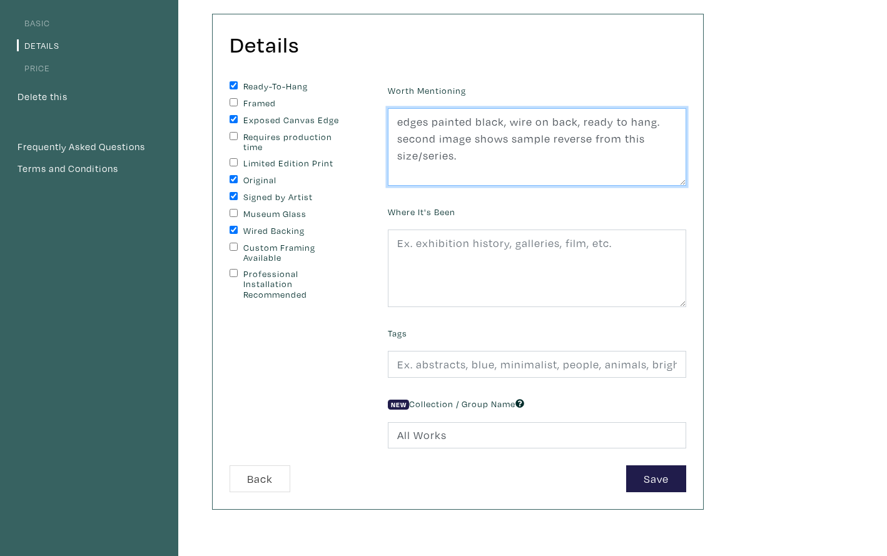
scroll to position [111, 0]
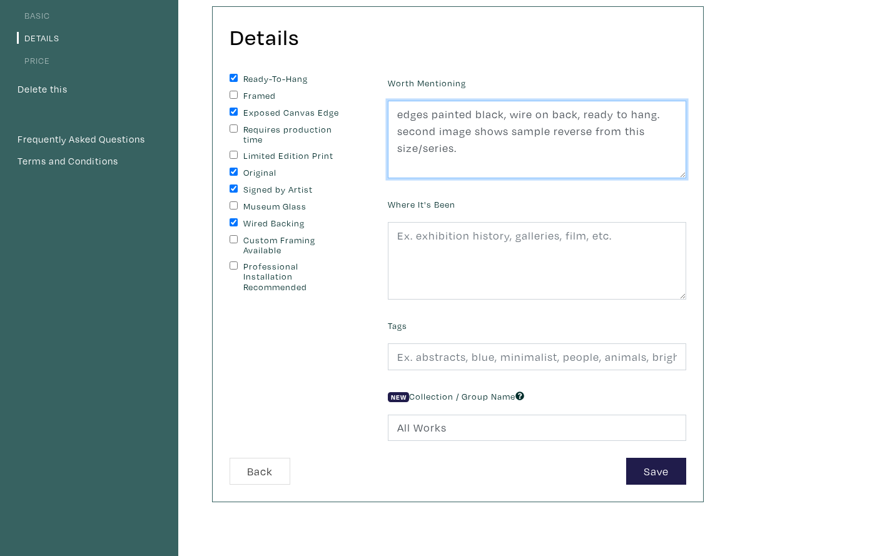
type textarea "edges painted black, wire on back, ready to hang. second image shows sample rev…"
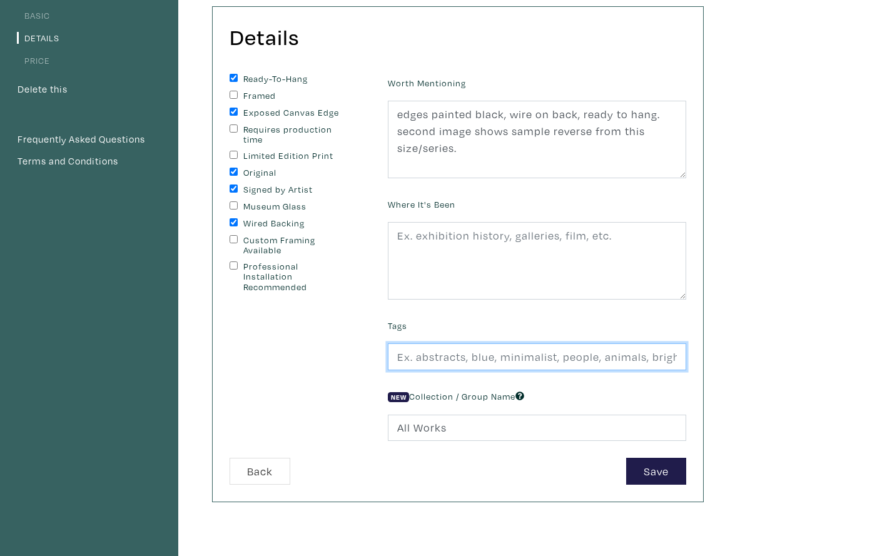
click at [422, 358] on input "text" at bounding box center [537, 356] width 298 height 27
type input "geisha, maximalism, collage, square foot art, mixed media art, small art,"
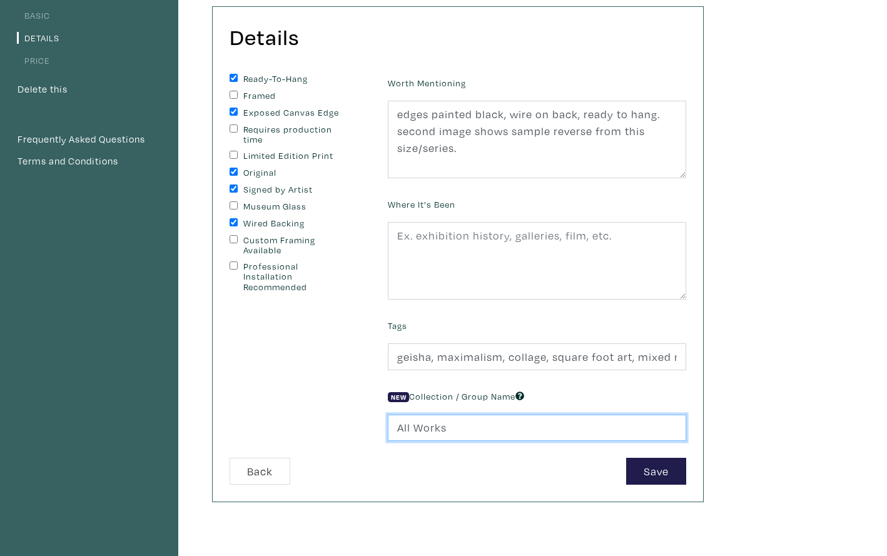
drag, startPoint x: 449, startPoint y: 425, endPoint x: 387, endPoint y: 423, distance: 62.0
click at [387, 423] on div "New Collection / Group Name All Works" at bounding box center [536, 414] width 317 height 54
click at [397, 427] on input "12x12"" at bounding box center [537, 428] width 298 height 27
type input "Squares 12x12""
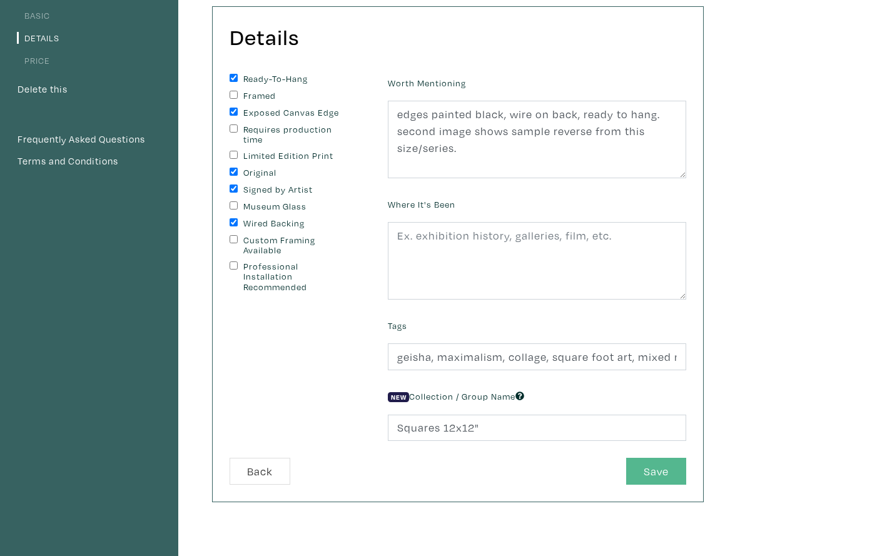
click at [649, 472] on button "Save" at bounding box center [656, 471] width 60 height 27
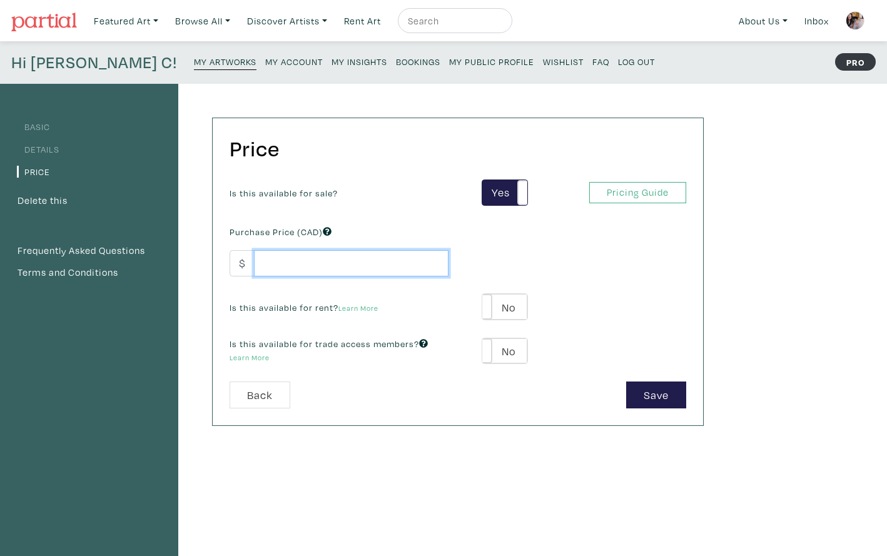
click at [378, 263] on input "number" at bounding box center [351, 263] width 195 height 27
type input "450"
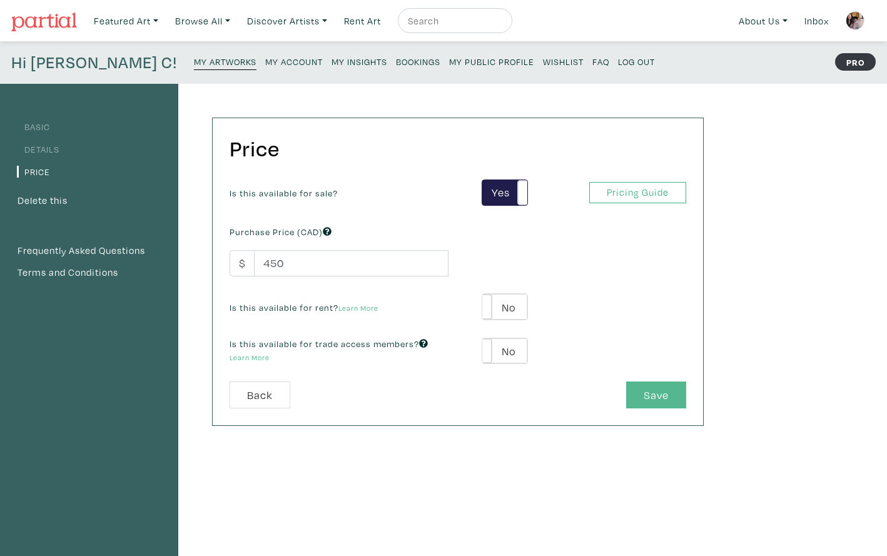
click at [651, 394] on button "Save" at bounding box center [656, 395] width 60 height 27
